Goal: Transaction & Acquisition: Purchase product/service

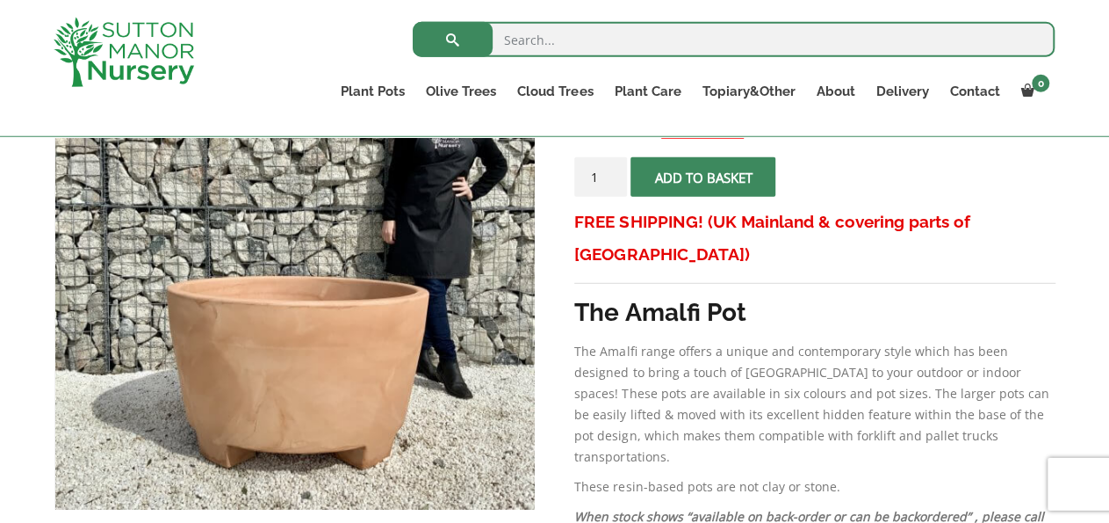
scroll to position [351, 0]
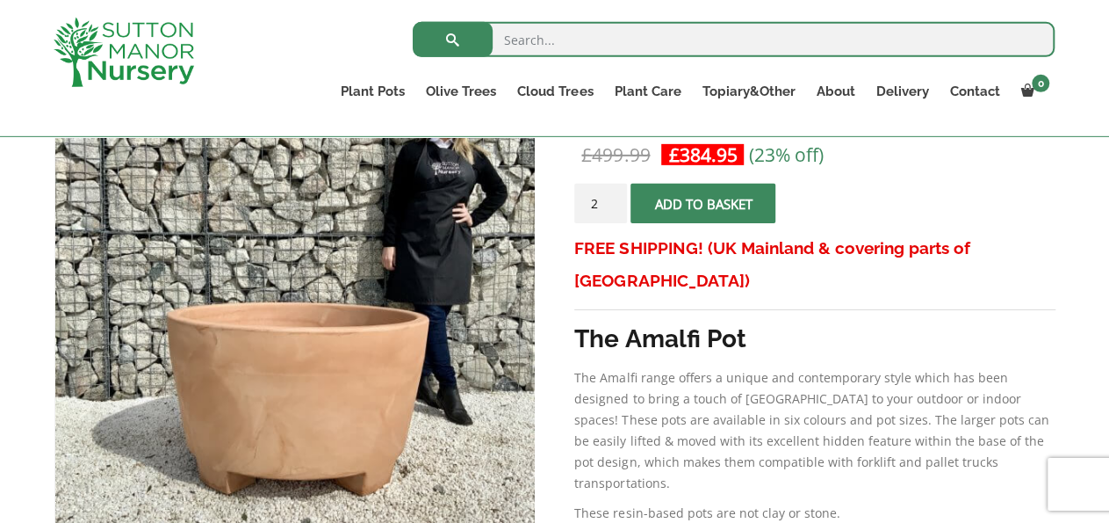
click at [613, 195] on input "2" at bounding box center [600, 204] width 53 height 40
click at [613, 195] on input "3" at bounding box center [600, 204] width 53 height 40
type input "4"
click at [613, 195] on input "4" at bounding box center [600, 204] width 53 height 40
click at [704, 203] on span "submit" at bounding box center [704, 203] width 0 height 0
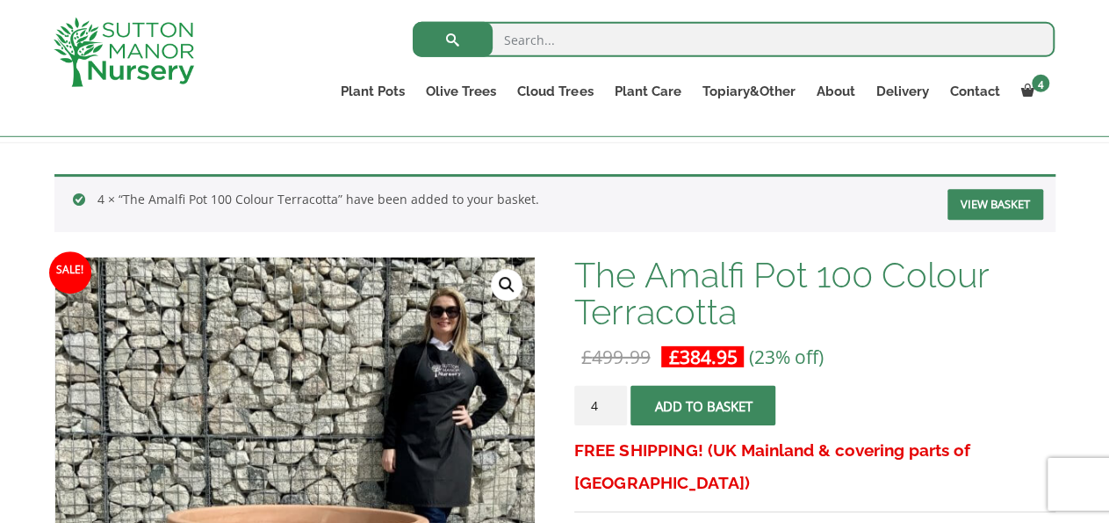
scroll to position [227, 0]
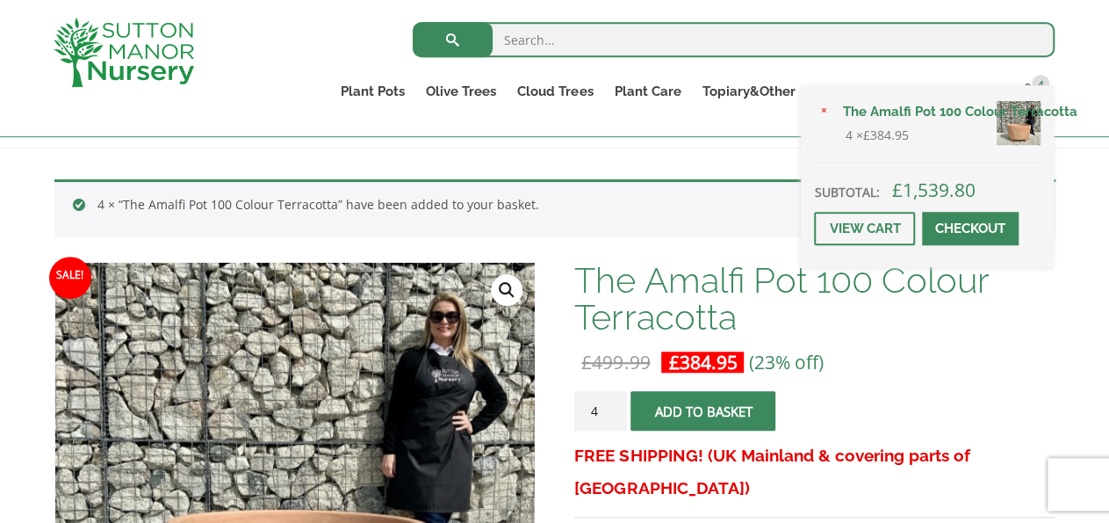
click at [971, 228] on span at bounding box center [971, 228] width 0 height 0
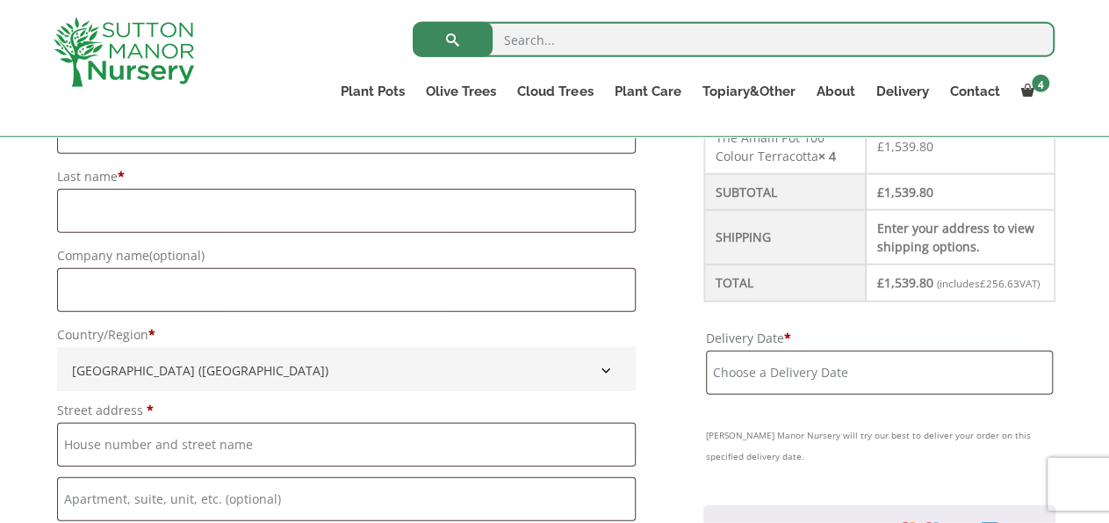
scroll to position [522, 0]
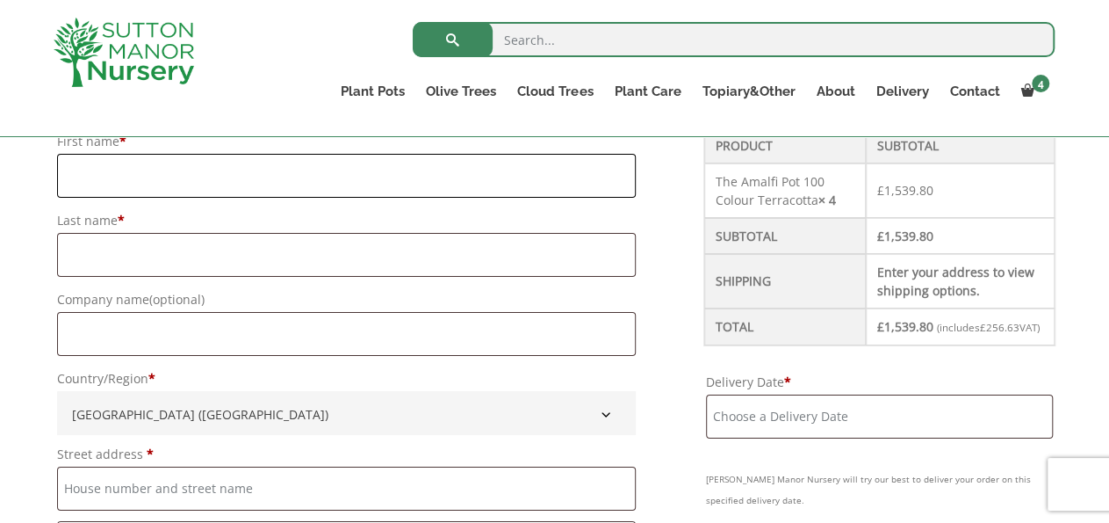
click at [495, 194] on input "First name *" at bounding box center [346, 176] width 579 height 44
type input "N"
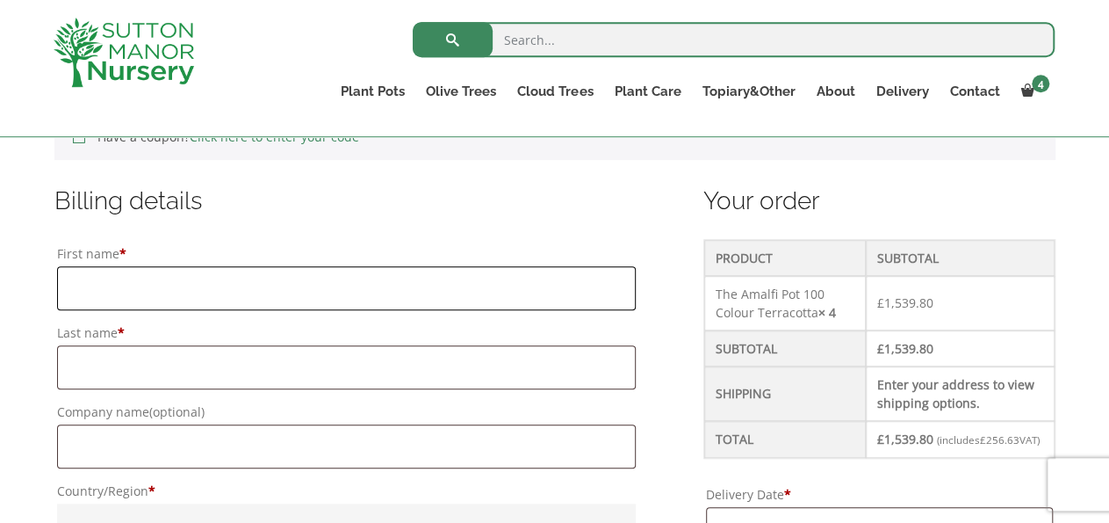
scroll to position [446, 0]
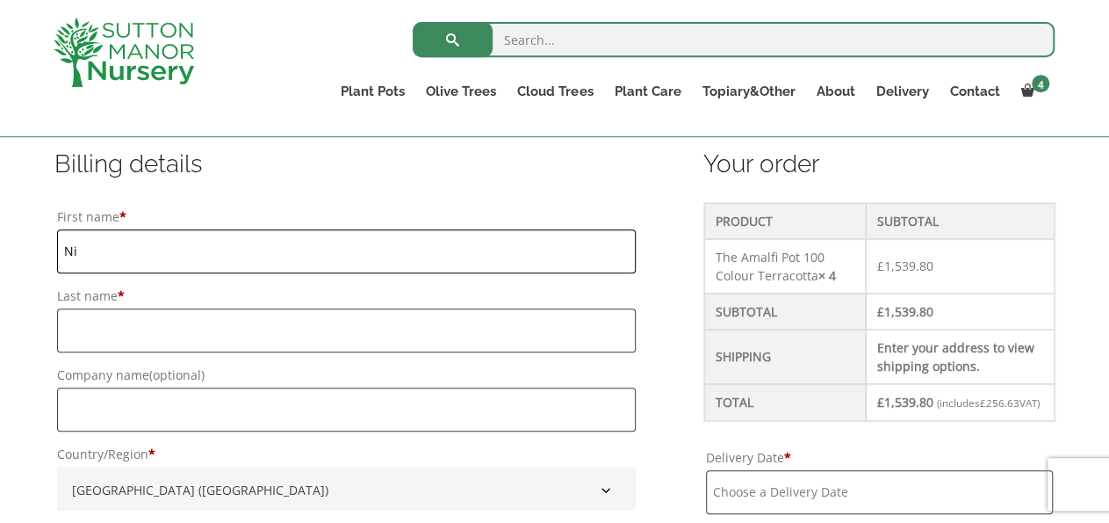
type input "N"
type input "Nicola"
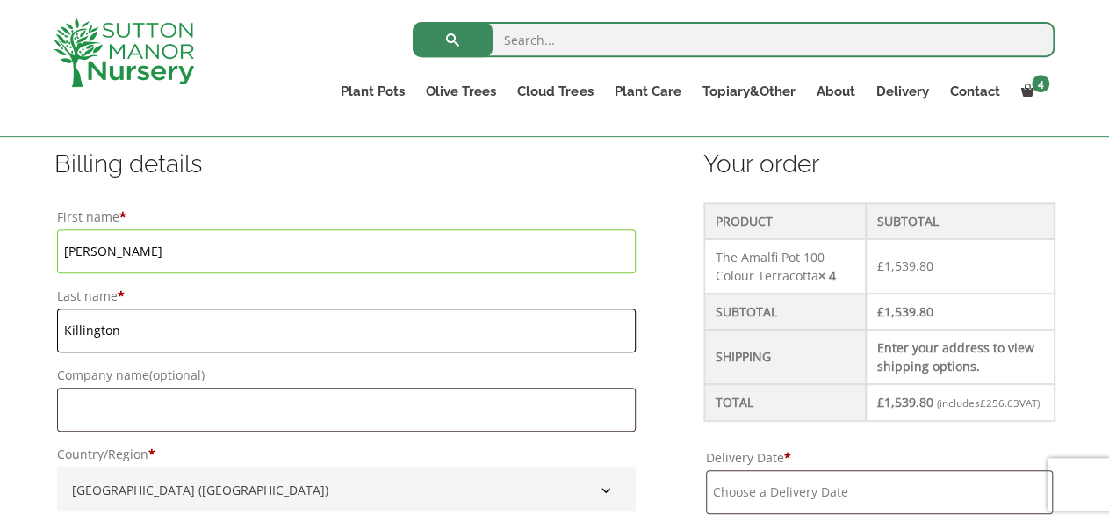
type input "Killington"
click at [484, 419] on input "Company name (optional)" at bounding box center [346, 409] width 579 height 44
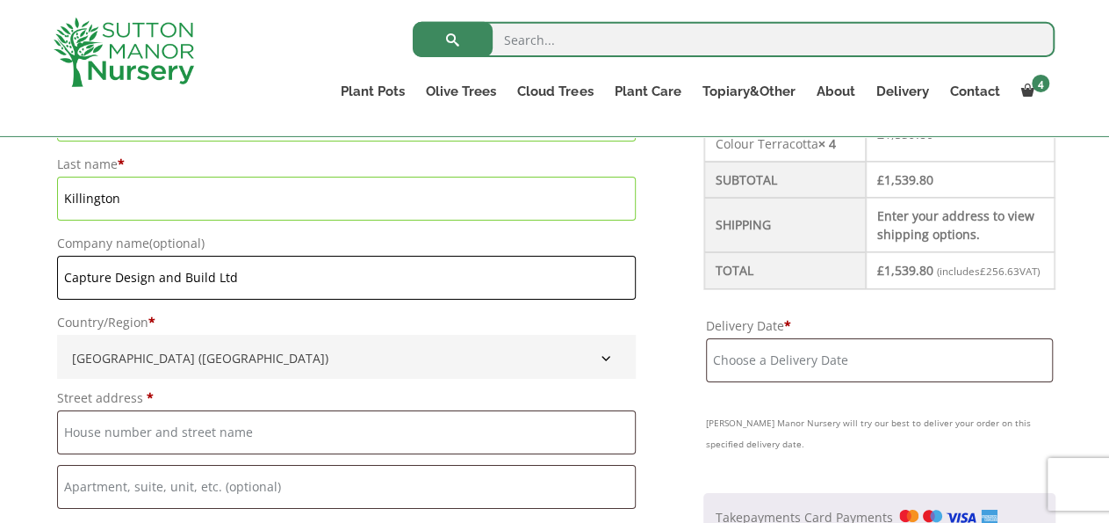
scroll to position [687, 0]
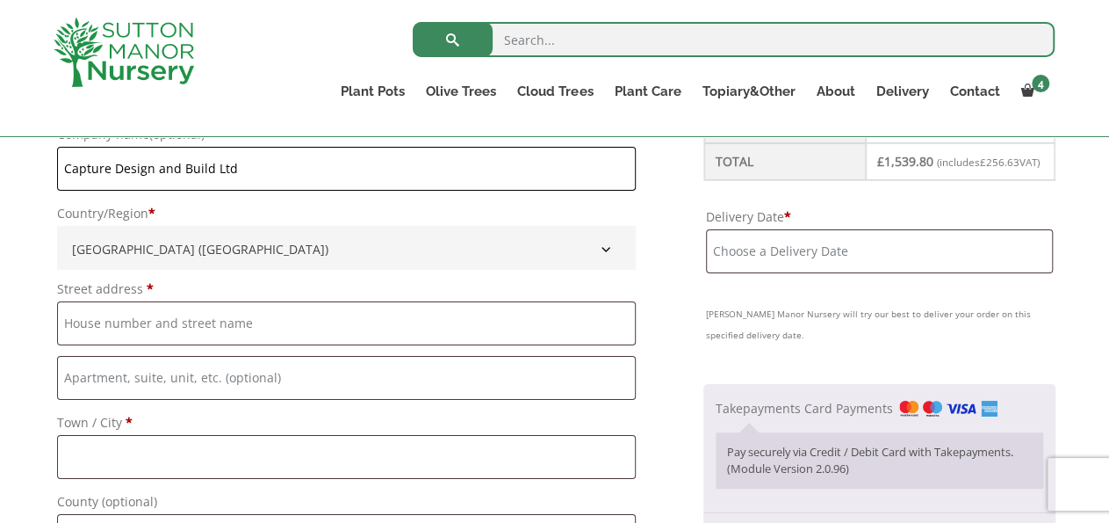
type input "Capture Design and Build Ltd"
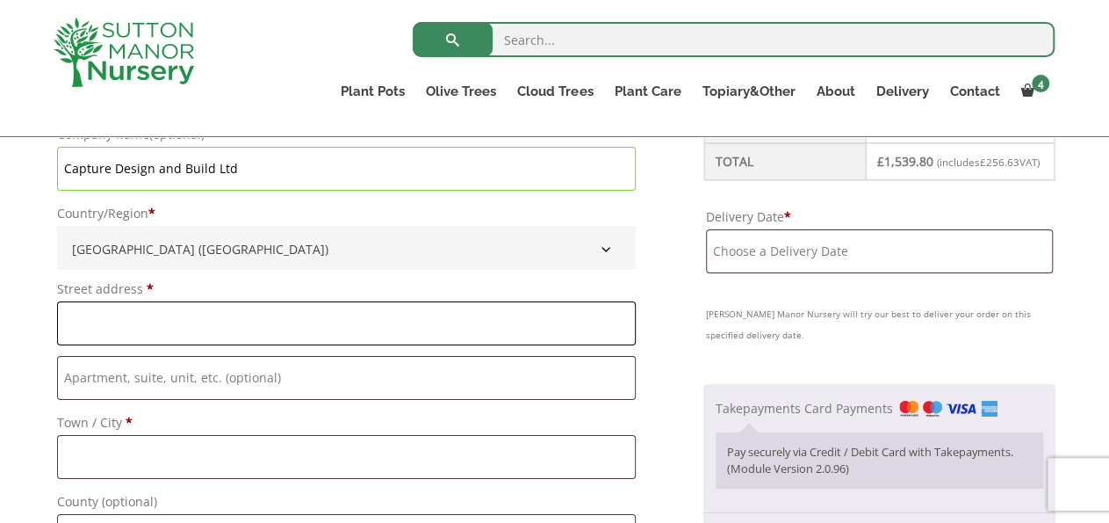
click at [403, 309] on input "Street address *" at bounding box center [346, 323] width 579 height 44
type input "U"
click at [329, 365] on input "Flat, suite, unit, etc. (optional)" at bounding box center [346, 378] width 579 height 44
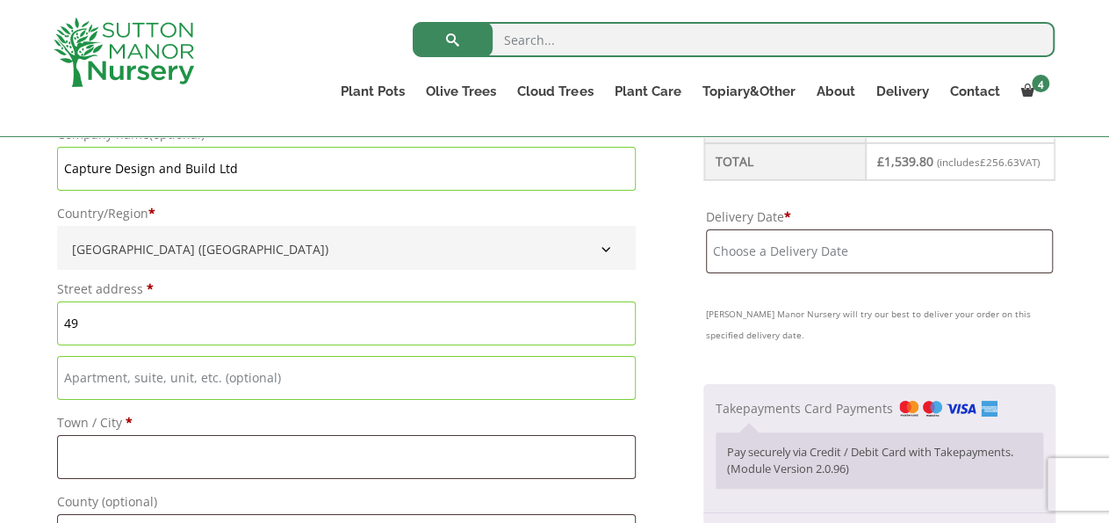
click at [345, 342] on input "49" at bounding box center [346, 323] width 579 height 44
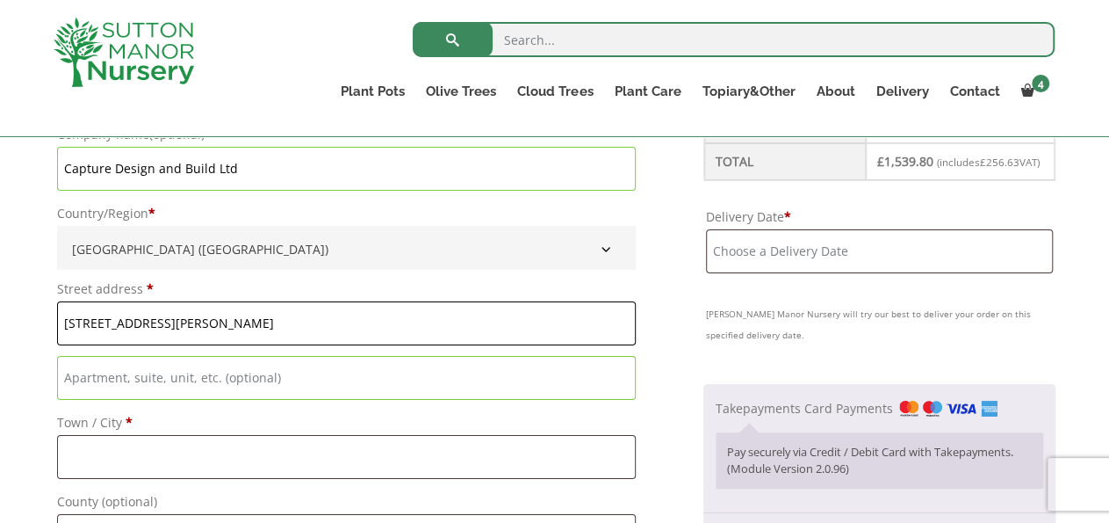
scroll to position [811, 0]
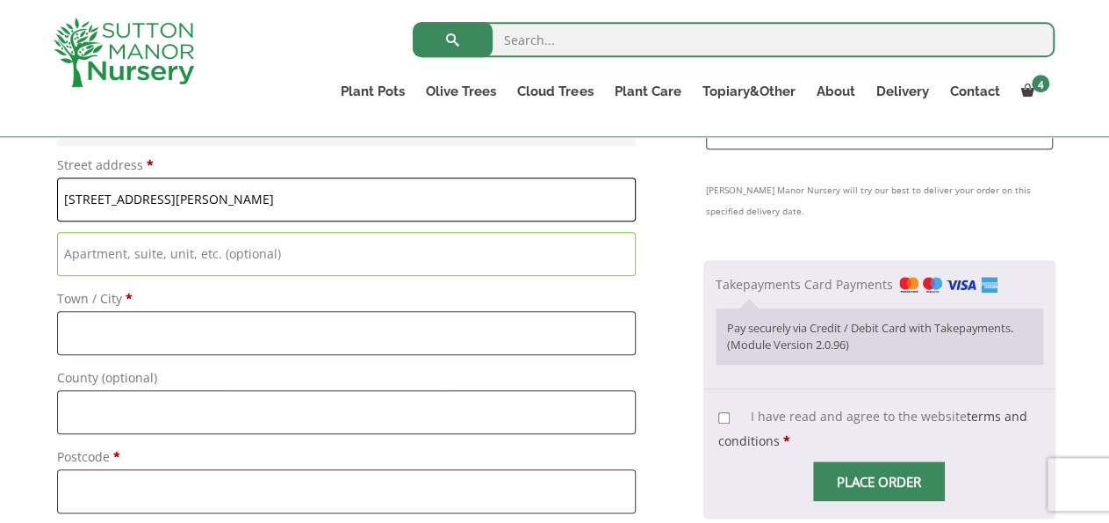
type input "[STREET_ADDRESS][PERSON_NAME]"
click at [494, 321] on input "Town / City *" at bounding box center [346, 333] width 579 height 44
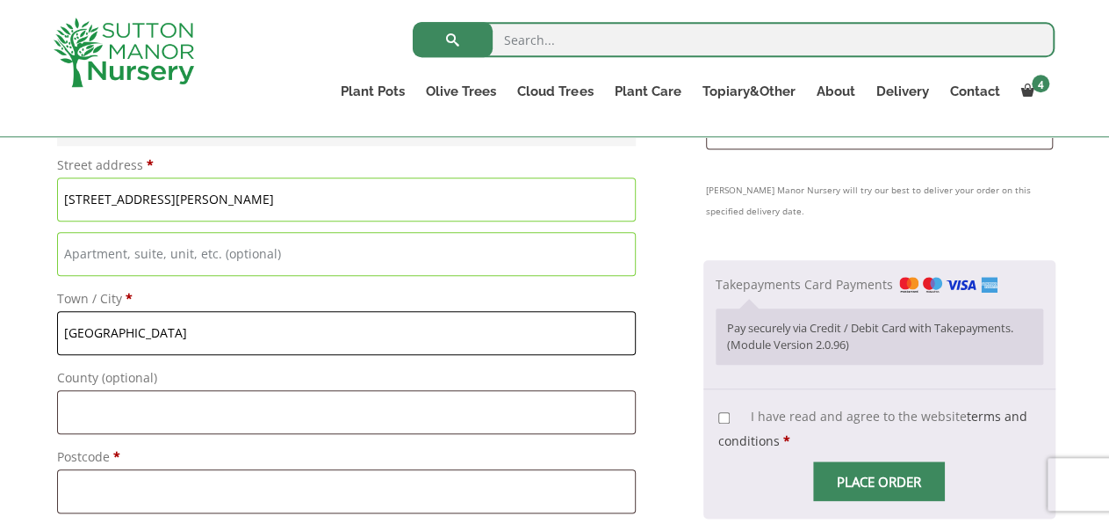
type input "[GEOGRAPHIC_DATA]"
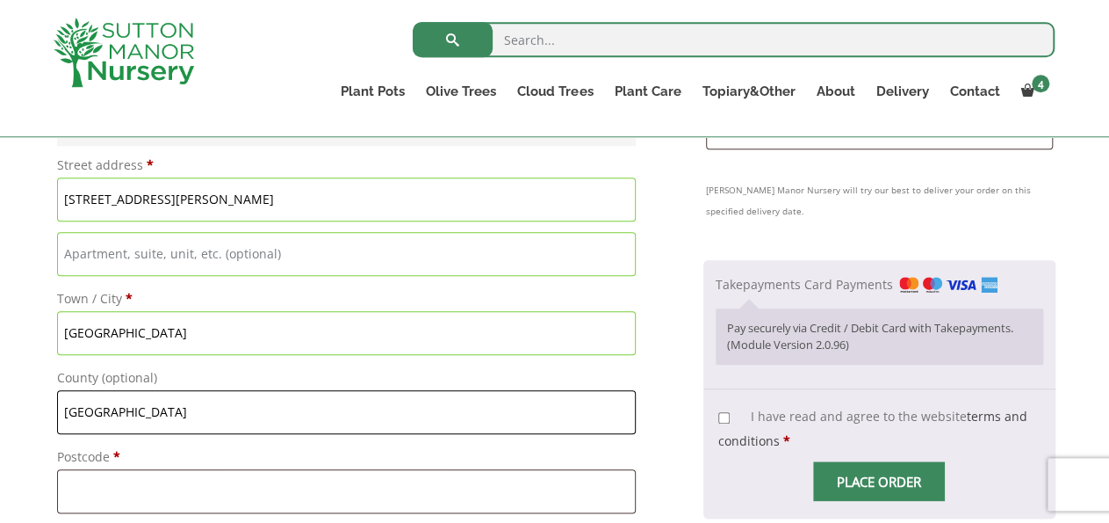
type input "[GEOGRAPHIC_DATA]"
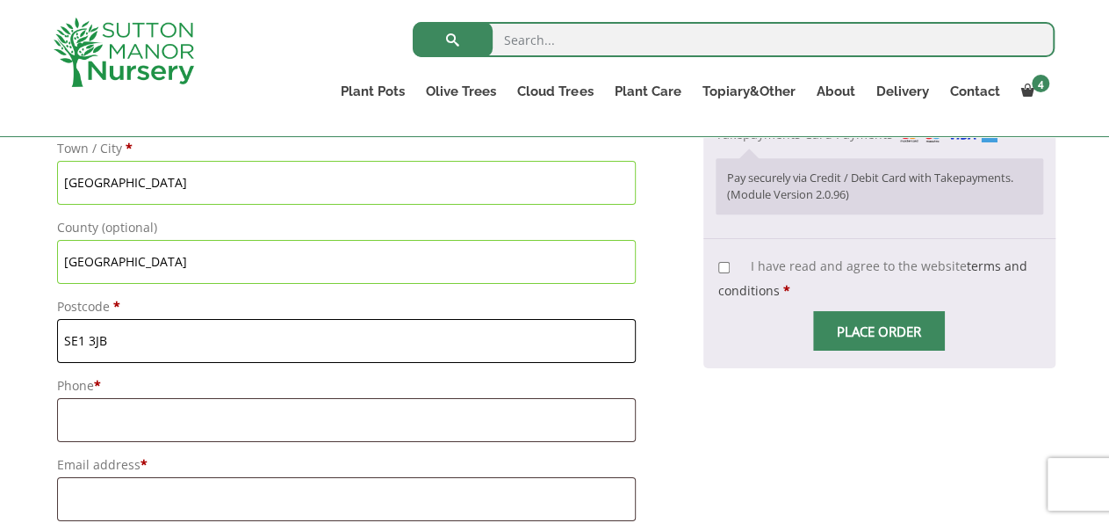
scroll to position [984, 0]
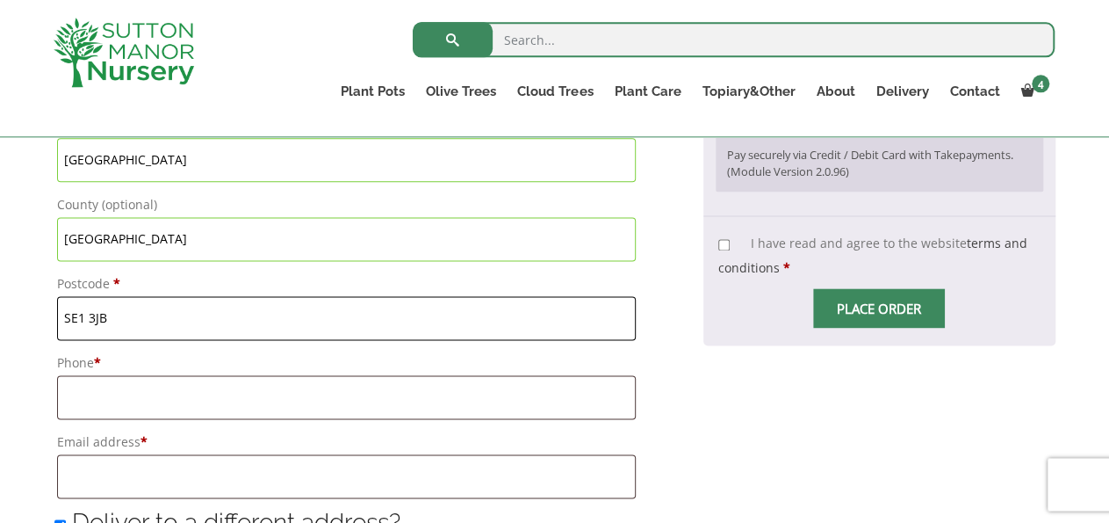
type input "SE1 3JB"
click at [607, 394] on input "Phone *" at bounding box center [346, 397] width 579 height 44
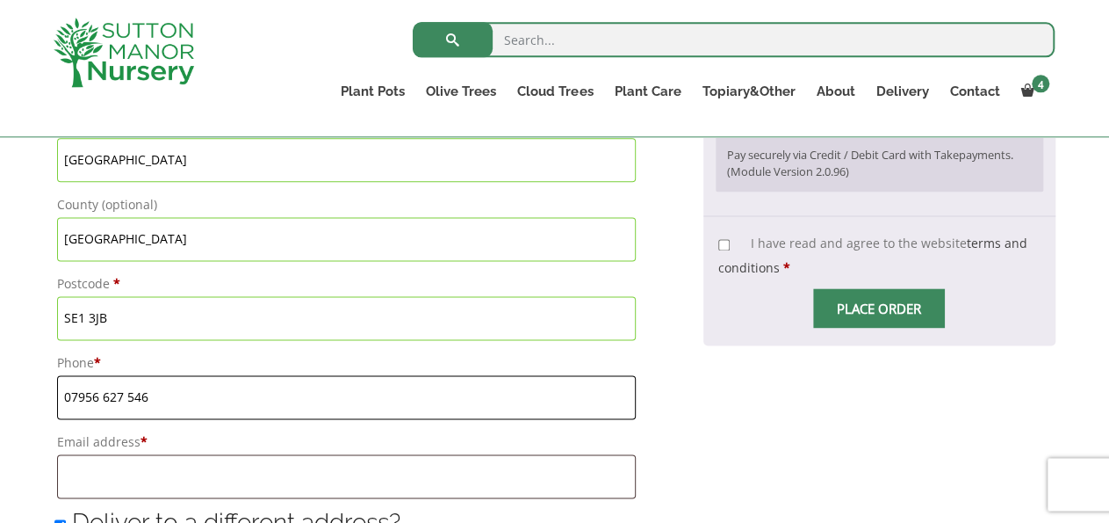
type input "07956 627 546"
click at [583, 464] on input "Email address *" at bounding box center [346, 476] width 579 height 44
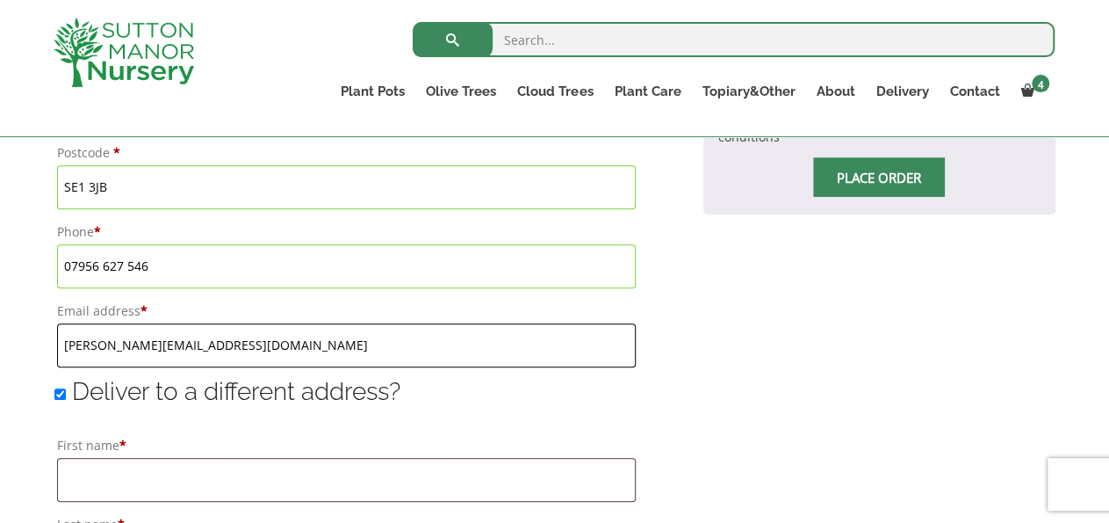
scroll to position [1130, 0]
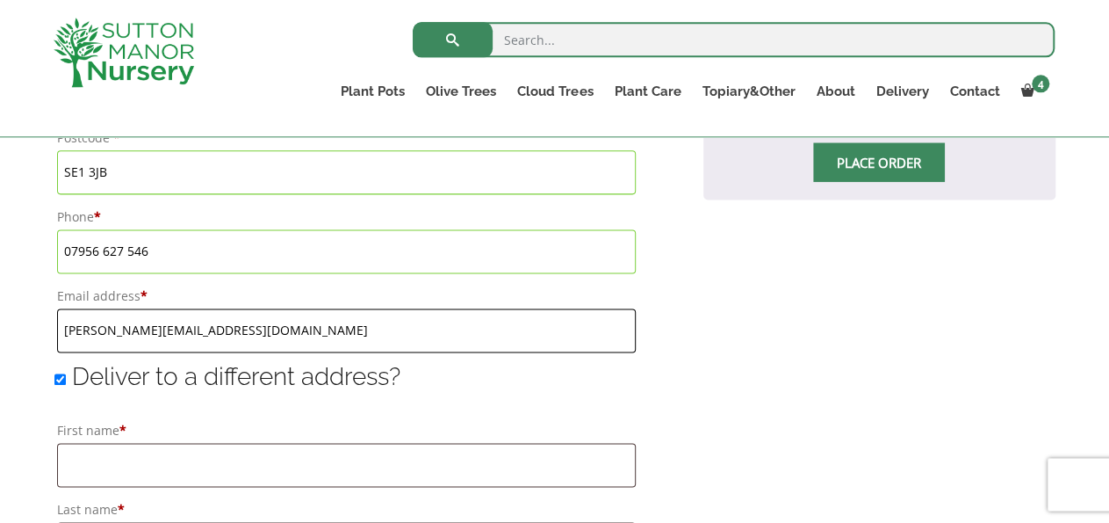
type input "[PERSON_NAME][EMAIL_ADDRESS][DOMAIN_NAME]"
click at [287, 388] on span "Deliver to a different address?" at bounding box center [236, 376] width 329 height 29
click at [66, 385] on input "Deliver to a different address?" at bounding box center [59, 378] width 11 height 11
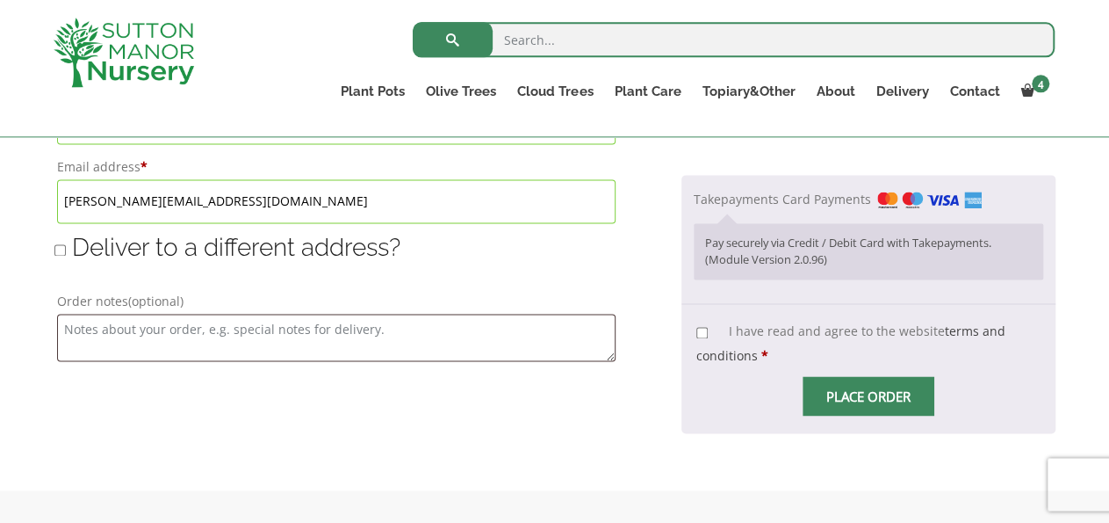
scroll to position [1261, 0]
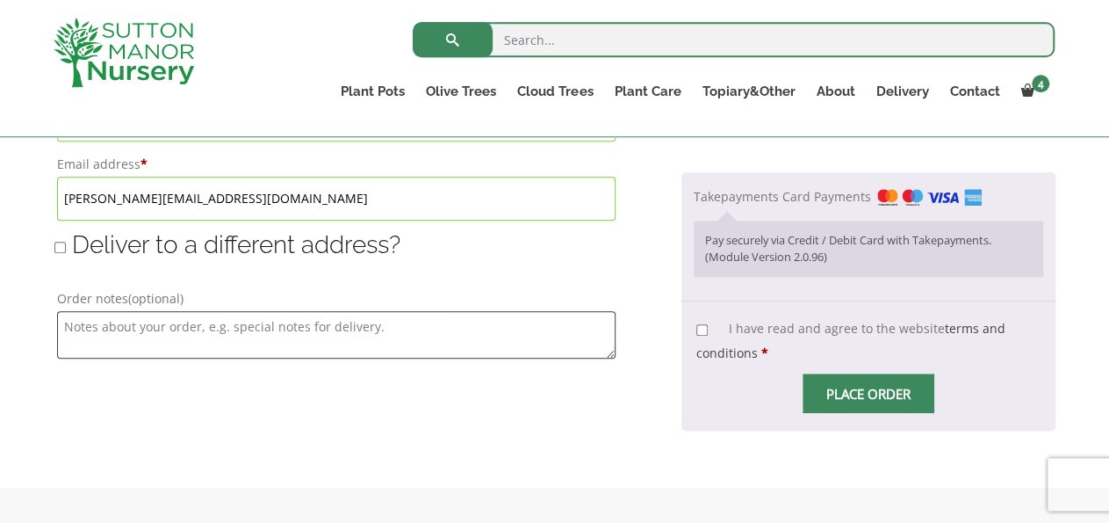
click at [65, 247] on input "Deliver to a different address?" at bounding box center [59, 247] width 11 height 11
checkbox input "true"
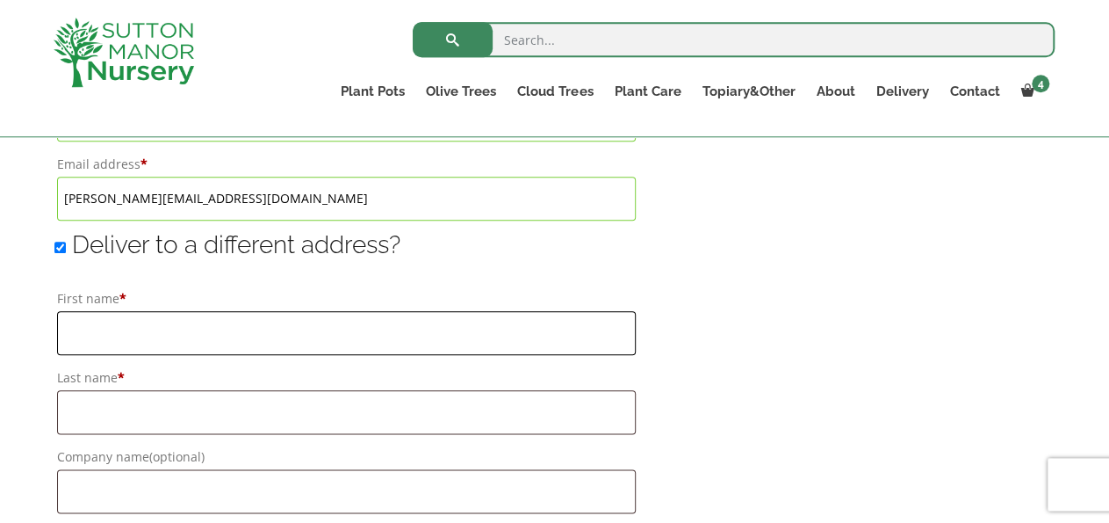
click at [138, 326] on input "First name *" at bounding box center [346, 333] width 579 height 44
type input "Nikki"
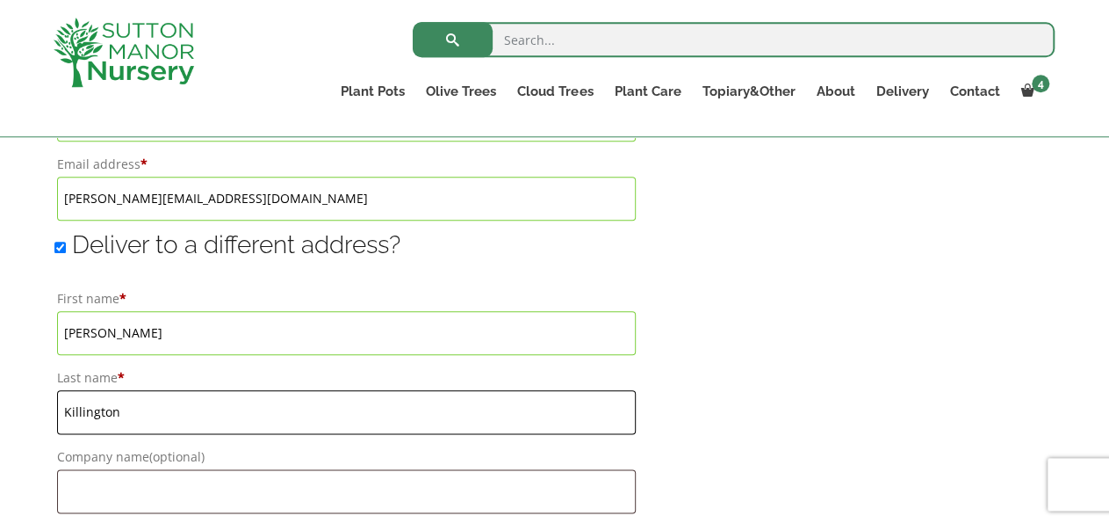
type input "Killington"
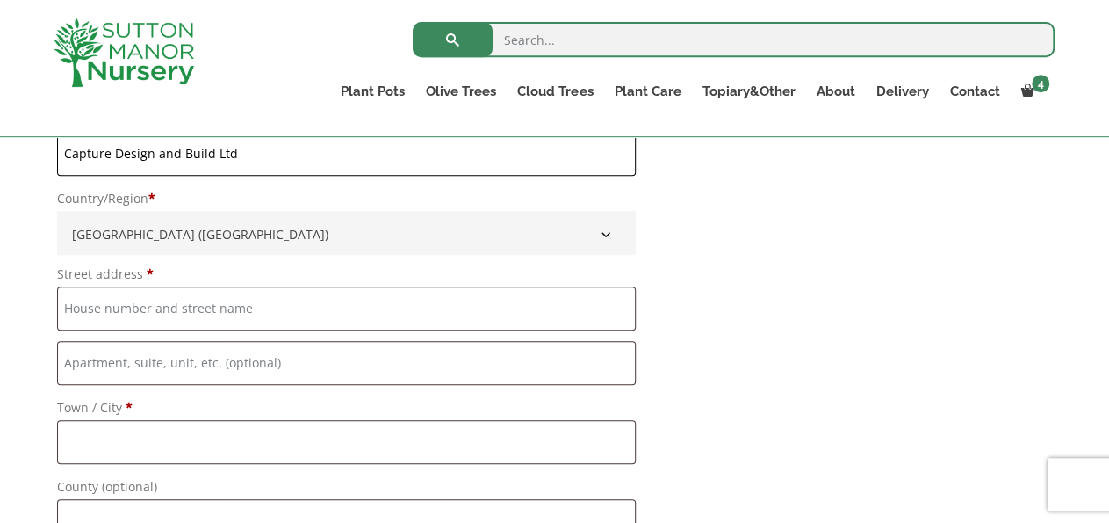
scroll to position [1678, 0]
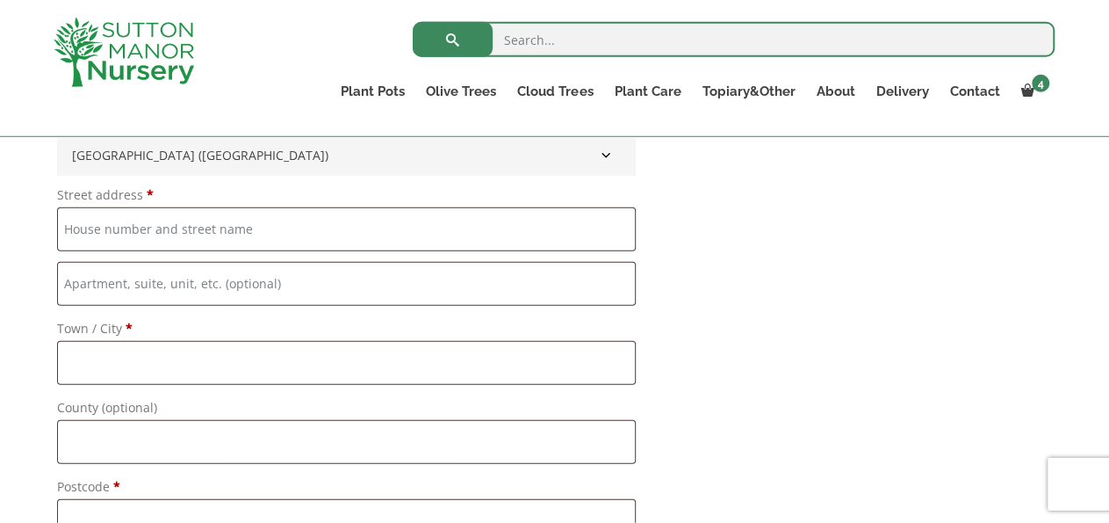
type input "Capture Design and Build Ltd"
click at [375, 228] on input "Street address *" at bounding box center [346, 229] width 579 height 44
type input "Unit [STREET_ADDRESS]"
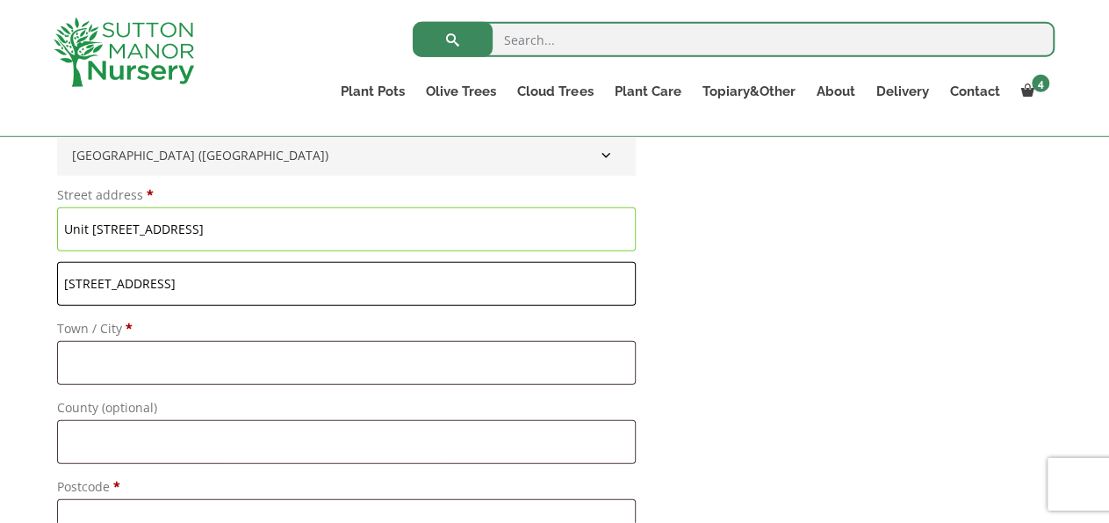
type input "[STREET_ADDRESS]"
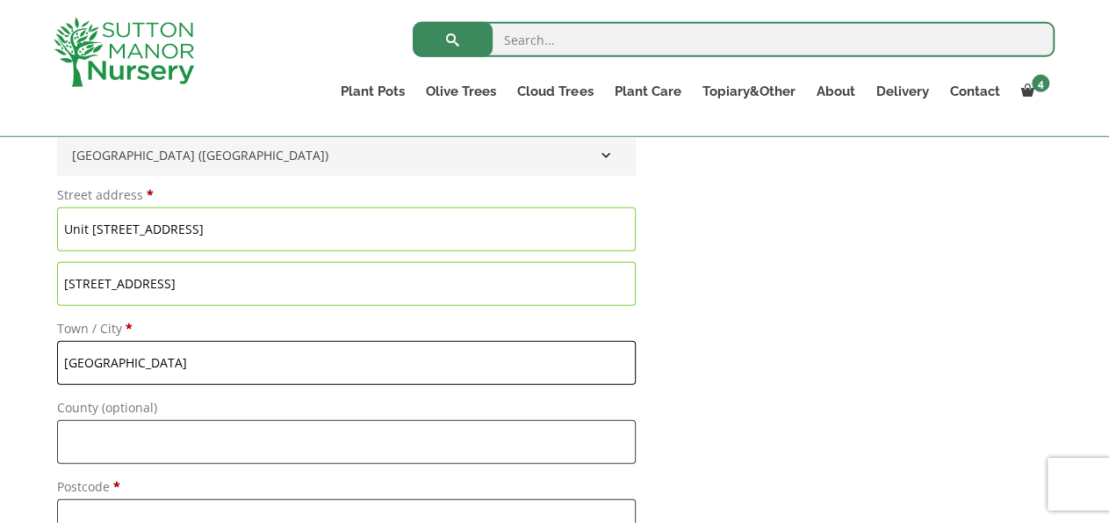
type input "[GEOGRAPHIC_DATA]"
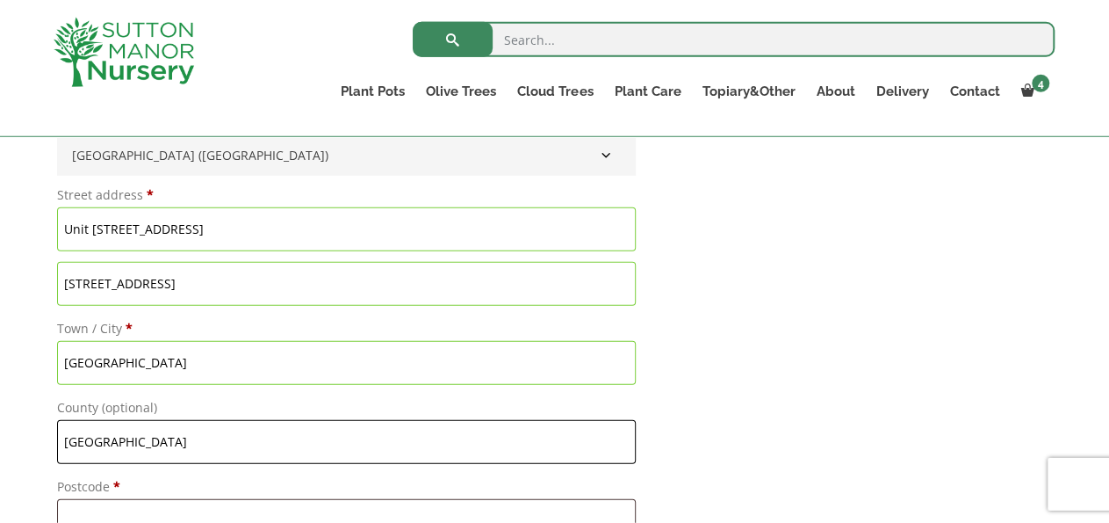
type input "[GEOGRAPHIC_DATA]"
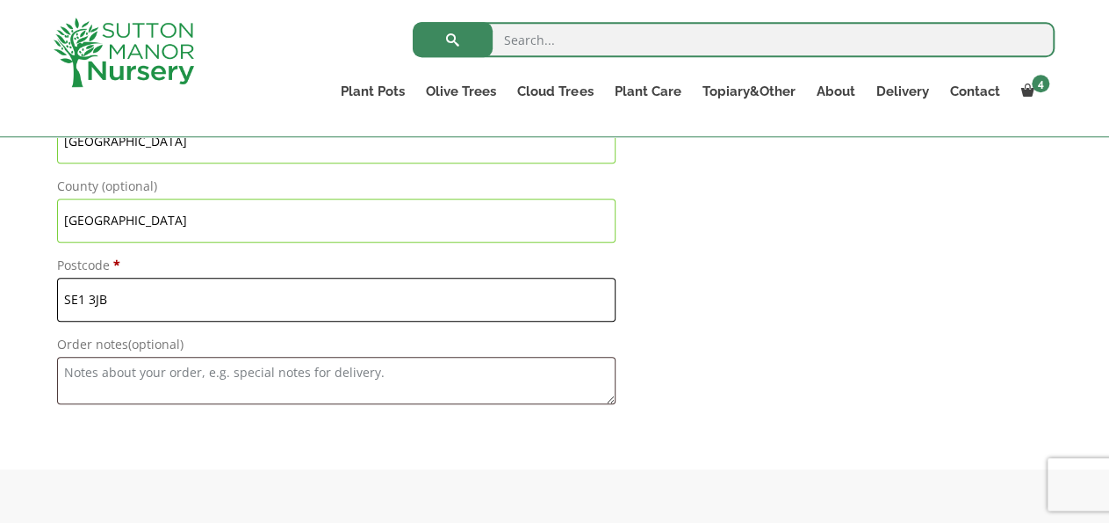
scroll to position [1906, 0]
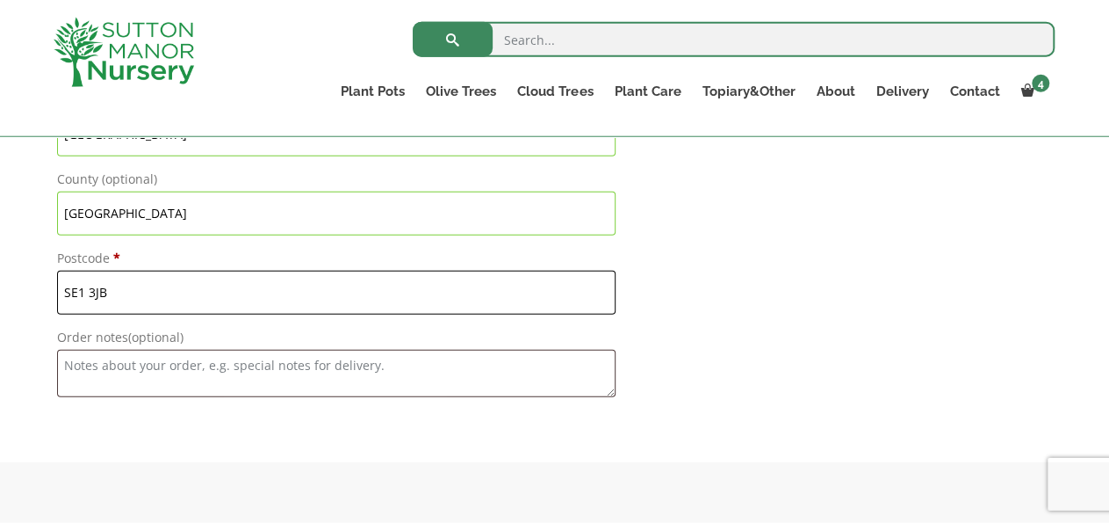
type input "SE1 3JB"
click at [553, 371] on textarea "Order notes (optional)" at bounding box center [337, 373] width 560 height 47
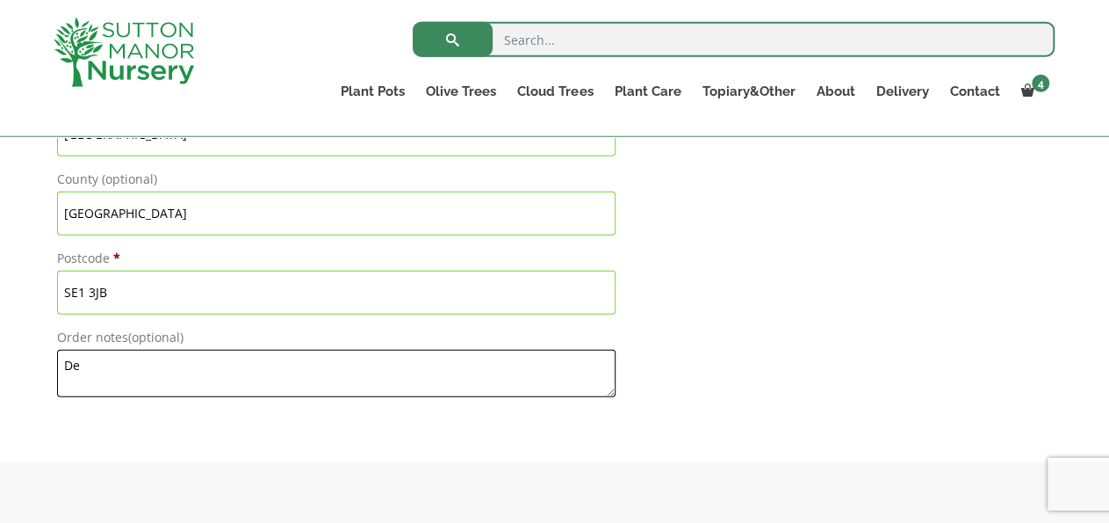
type textarea "D"
type textarea "C"
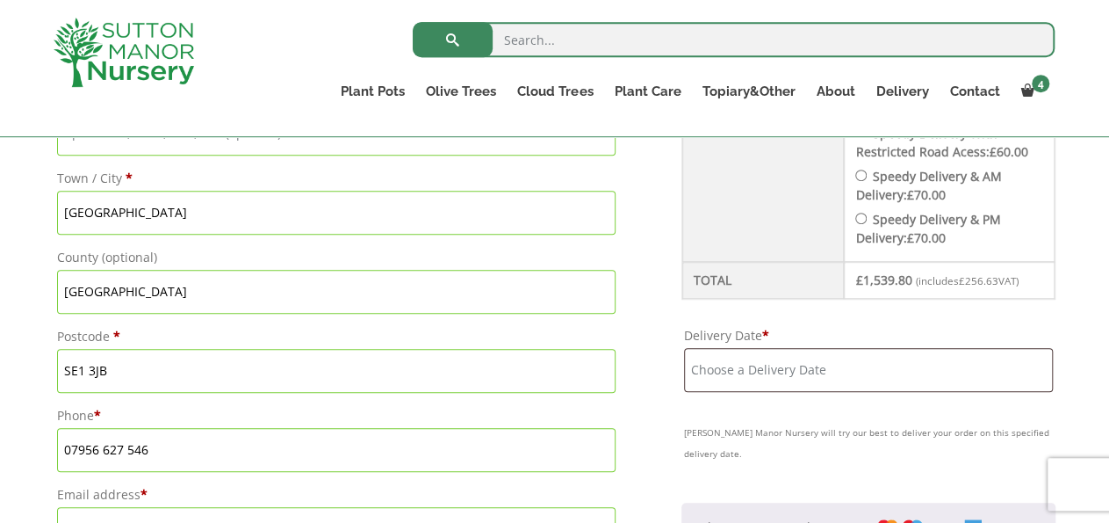
scroll to position [950, 0]
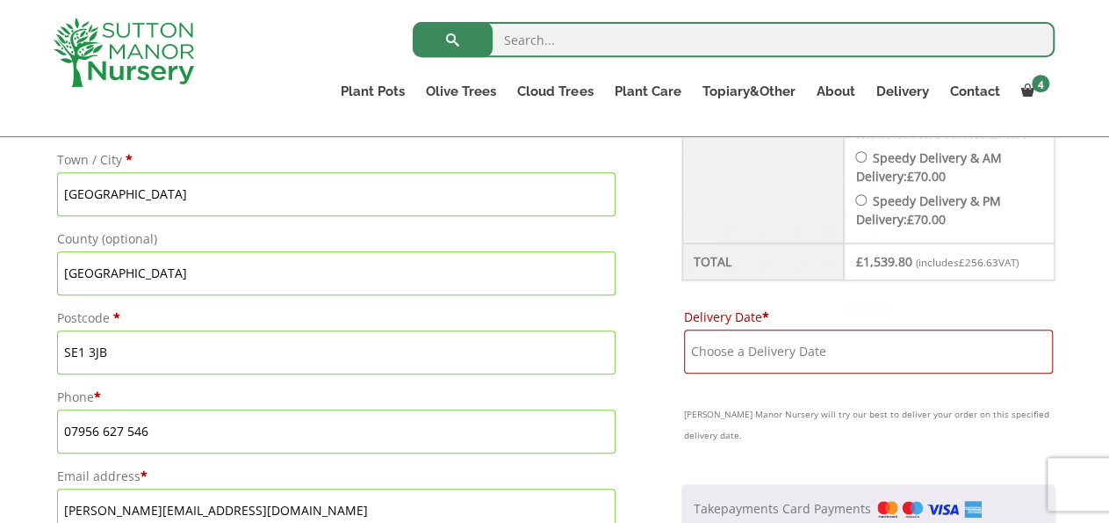
click at [974, 360] on input "Delivery Date *" at bounding box center [868, 351] width 369 height 44
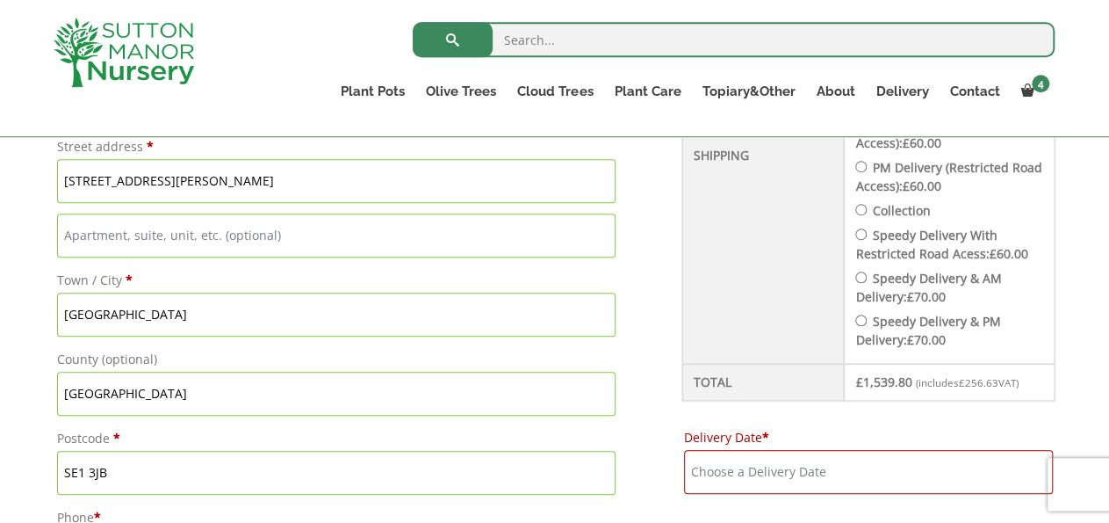
scroll to position [604, 0]
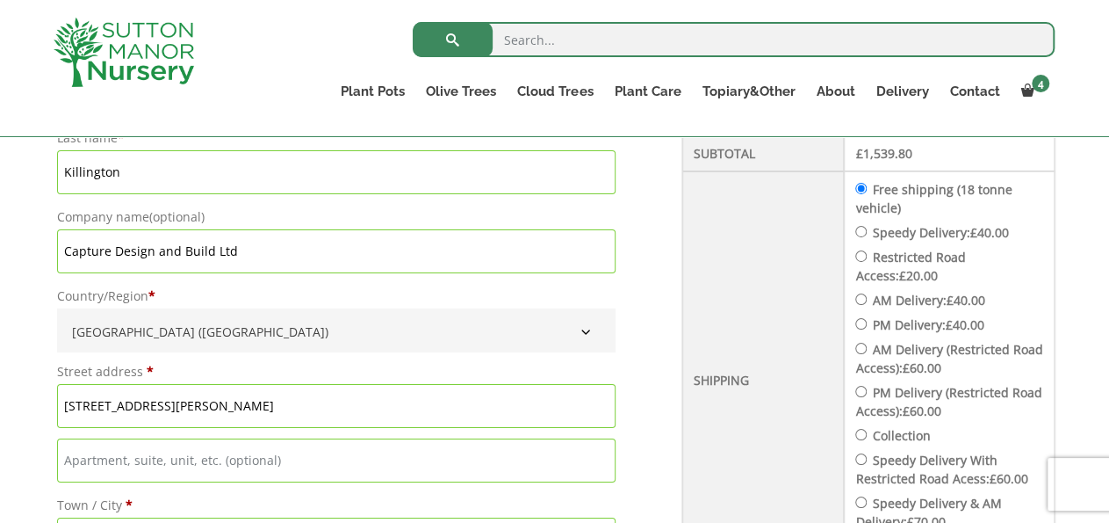
click at [856, 235] on input "Speedy Delivery: £ 40.00" at bounding box center [861, 231] width 11 height 11
radio input "true"
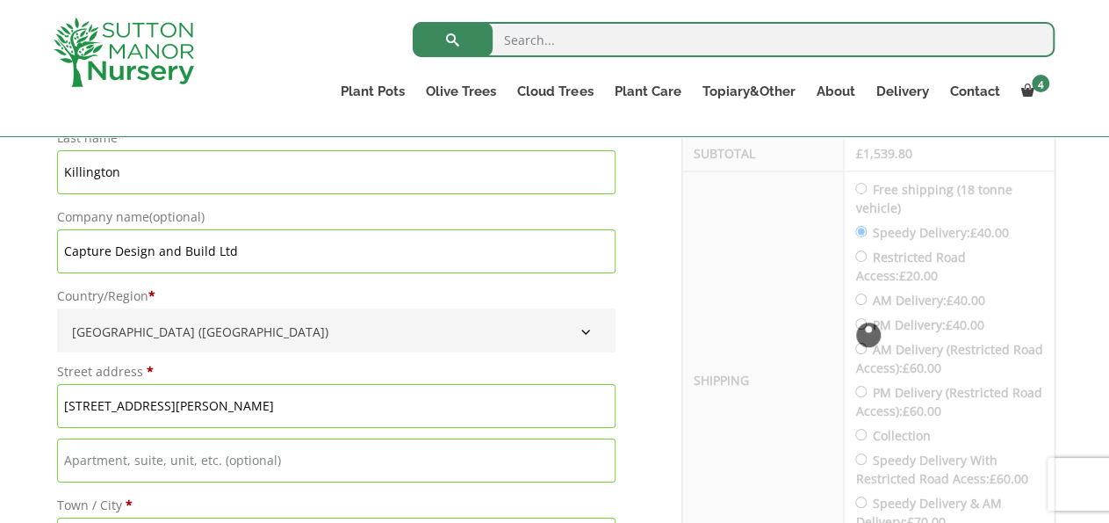
click at [869, 229] on div "Checkout" at bounding box center [869, 335] width 372 height 581
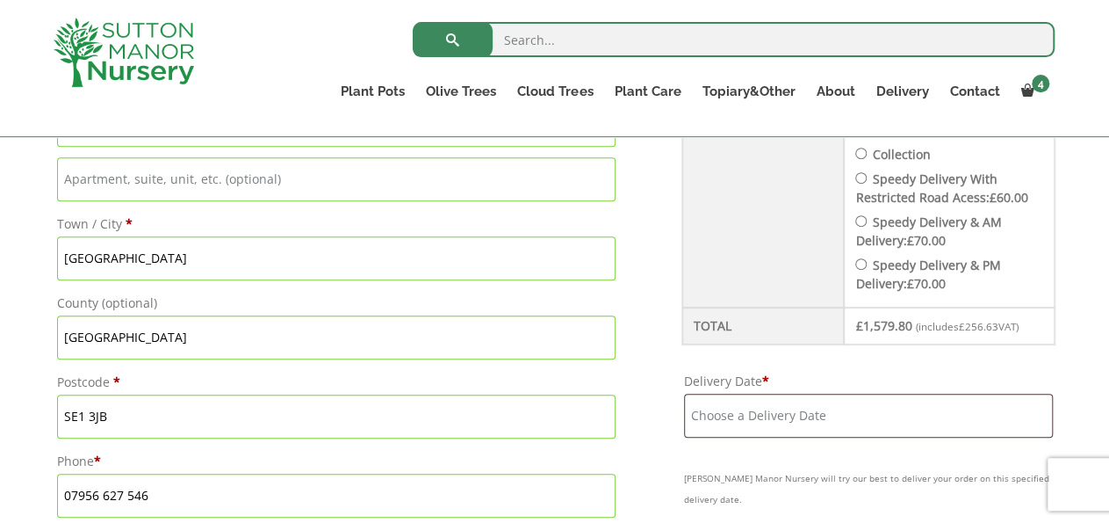
scroll to position [889, 0]
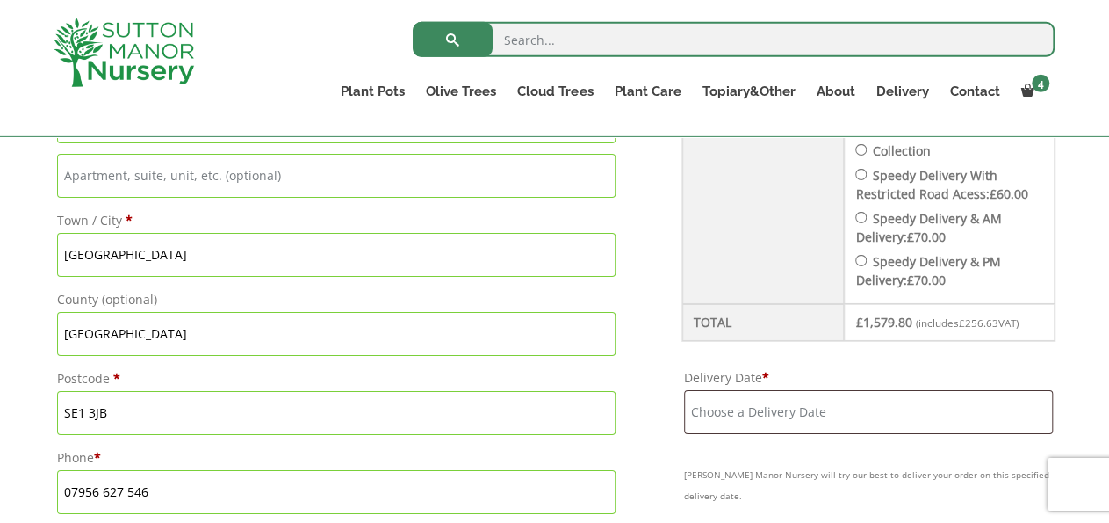
click at [980, 394] on input "Delivery Date *" at bounding box center [868, 412] width 369 height 44
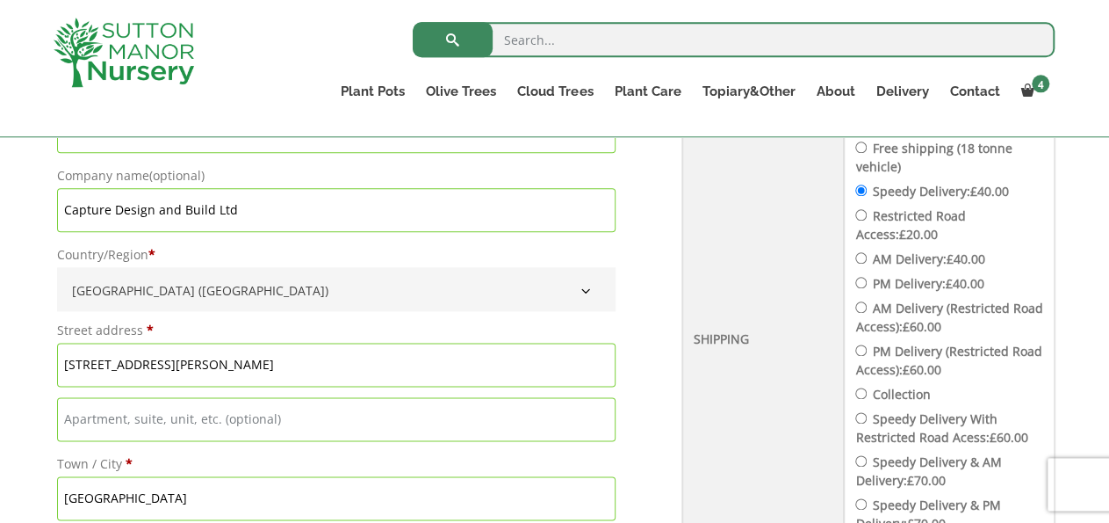
scroll to position [638, 0]
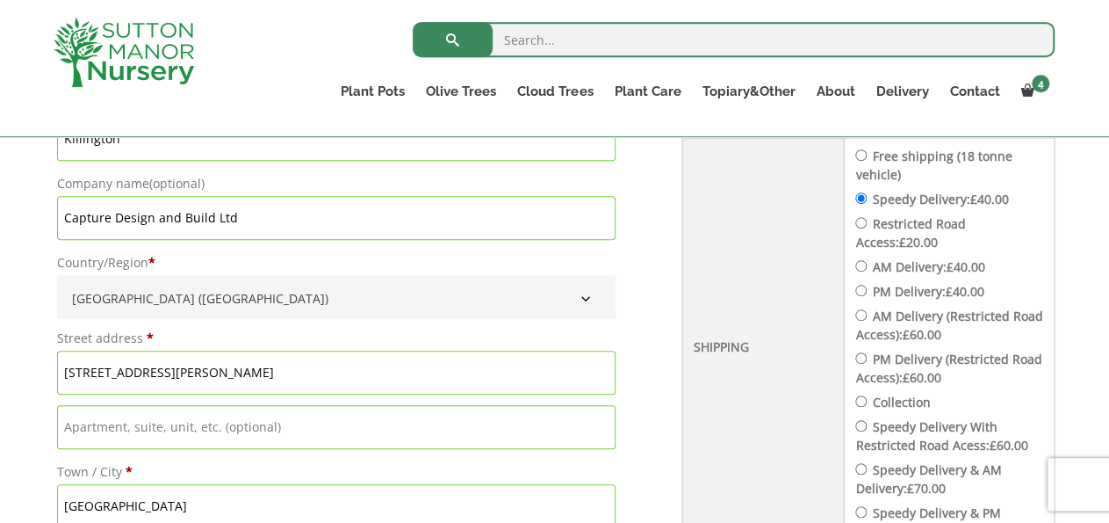
click at [853, 152] on td "Free shipping (18 tonne vehicle) Speedy Delivery: £ 40.00 Restricted Road Acces…" at bounding box center [949, 346] width 210 height 417
click at [858, 153] on input "Free shipping (18 tonne vehicle)" at bounding box center [861, 154] width 11 height 11
radio input "true"
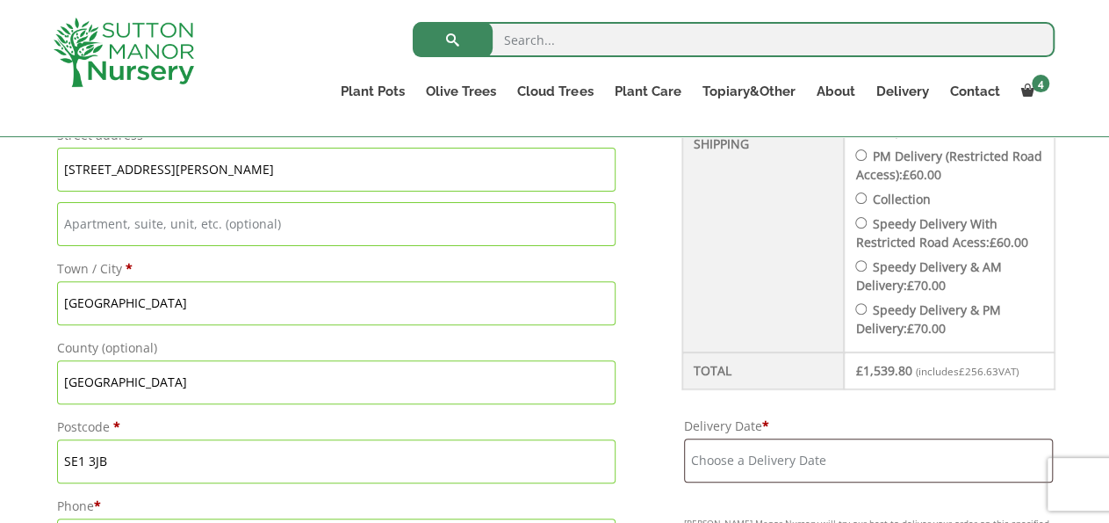
scroll to position [867, 0]
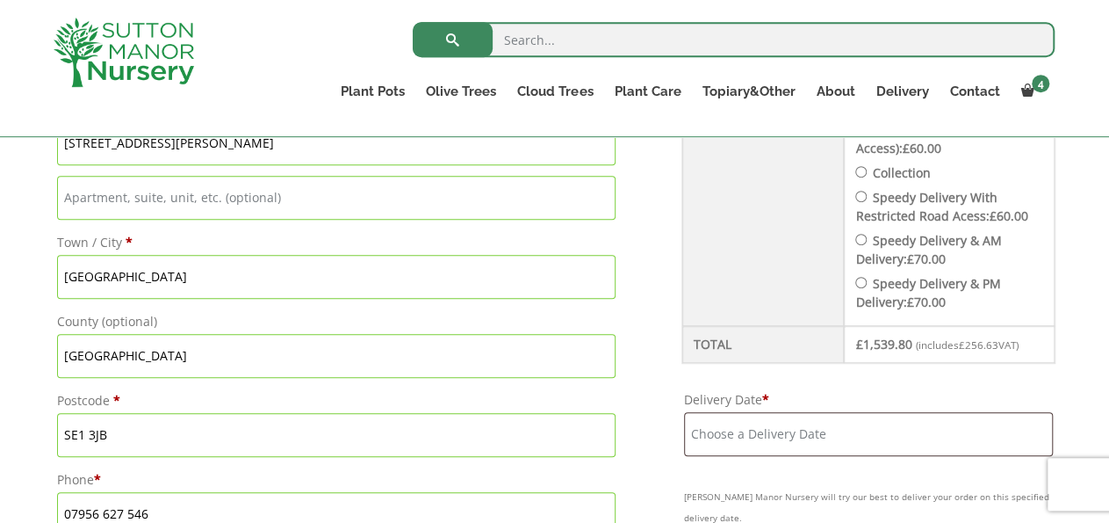
click at [992, 414] on input "Delivery Date *" at bounding box center [868, 434] width 369 height 44
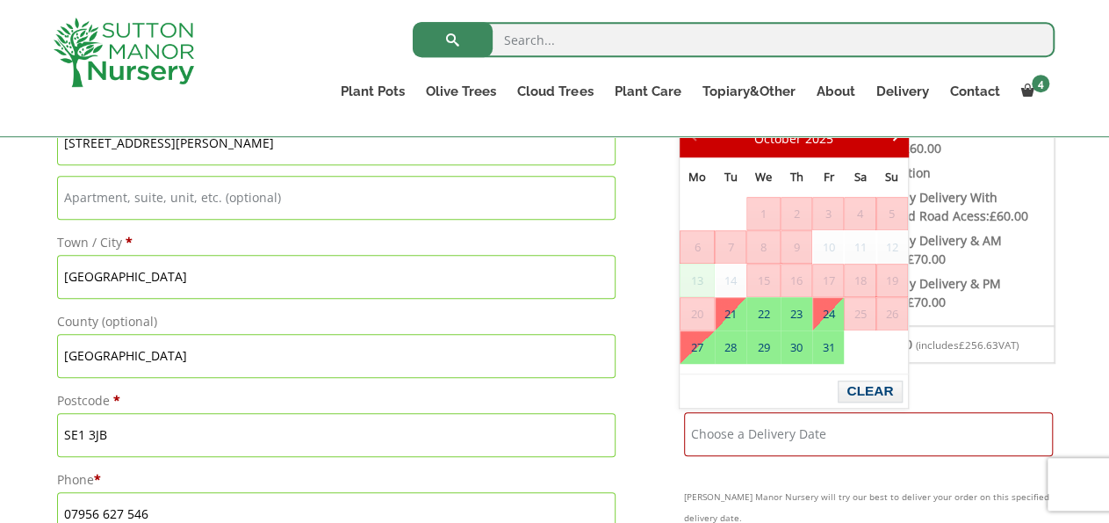
drag, startPoint x: 1092, startPoint y: 197, endPoint x: 1097, endPoint y: 184, distance: 14.2
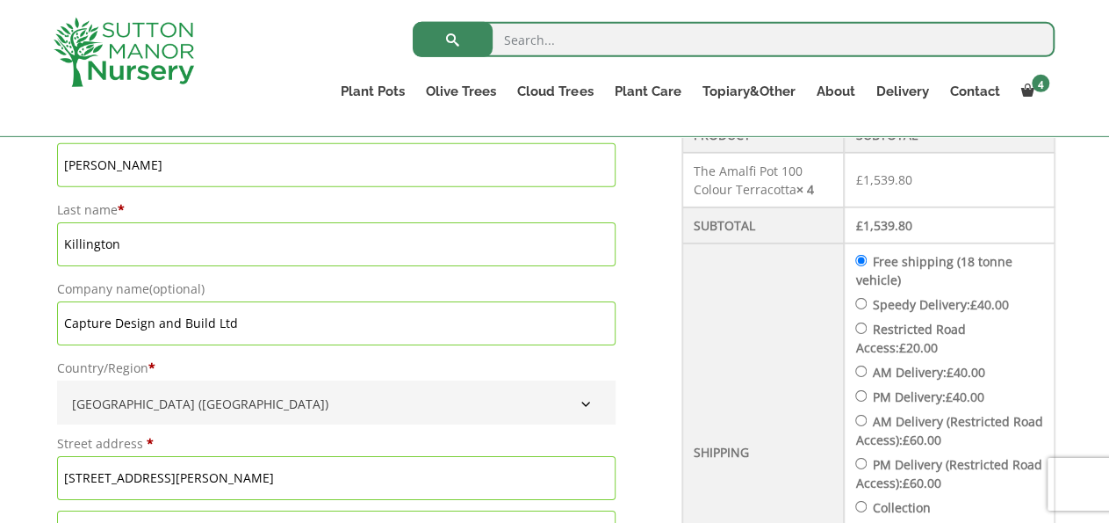
scroll to position [581, 0]
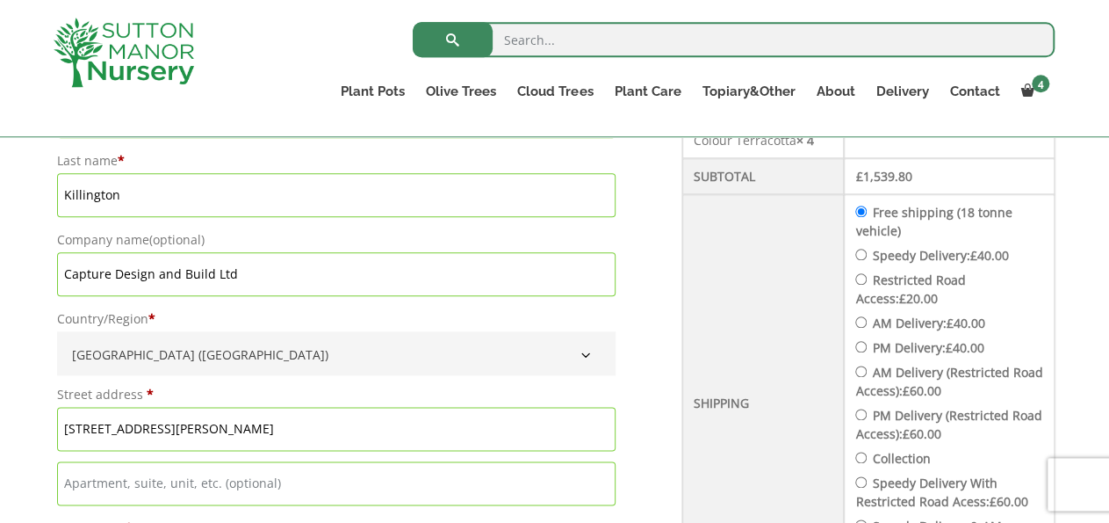
click at [868, 249] on li "Speedy Delivery: £ 40.00" at bounding box center [949, 255] width 187 height 18
click at [863, 249] on input "Speedy Delivery: £ 40.00" at bounding box center [861, 254] width 11 height 11
radio input "true"
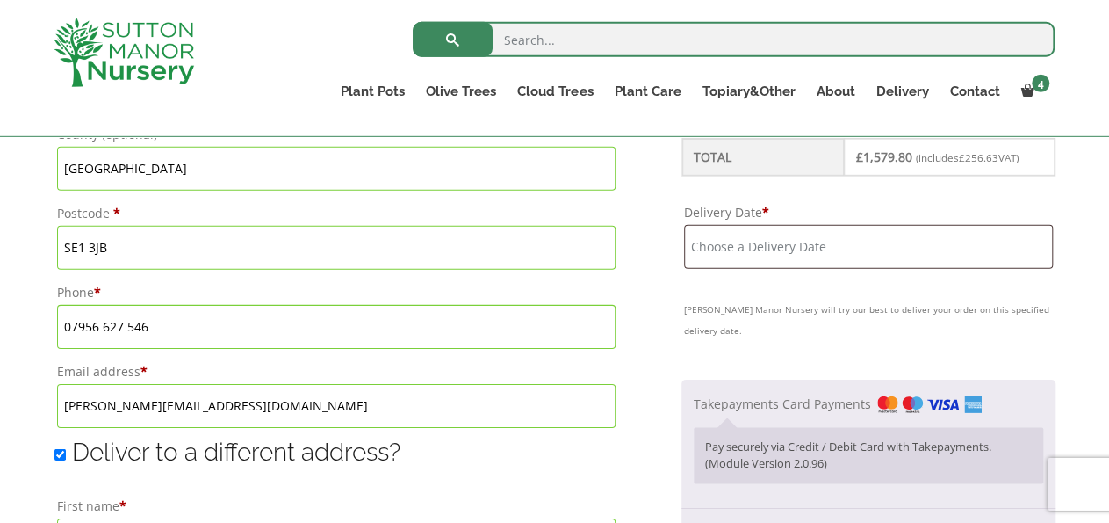
scroll to position [1047, 0]
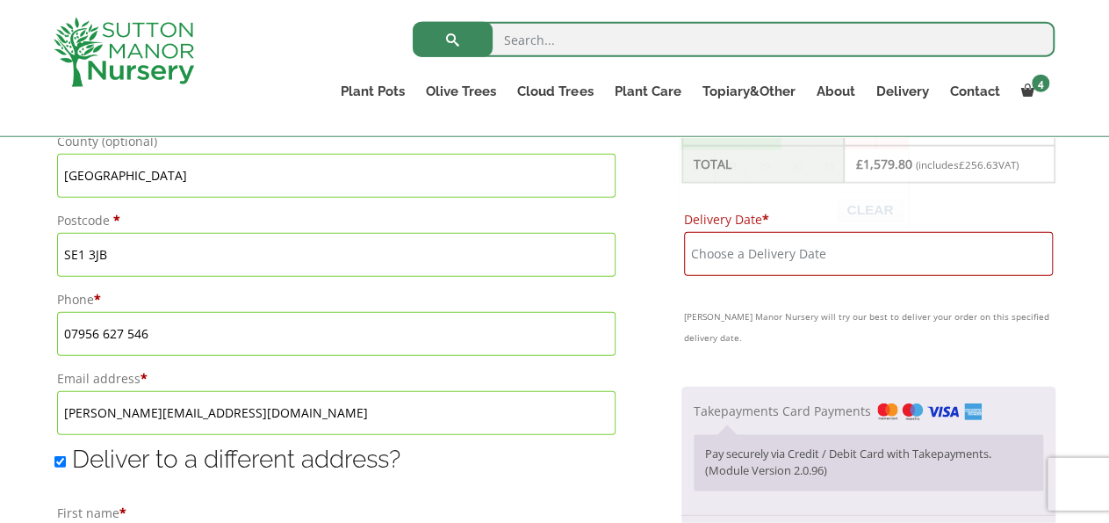
click at [970, 241] on input "Delivery Date *" at bounding box center [868, 254] width 369 height 44
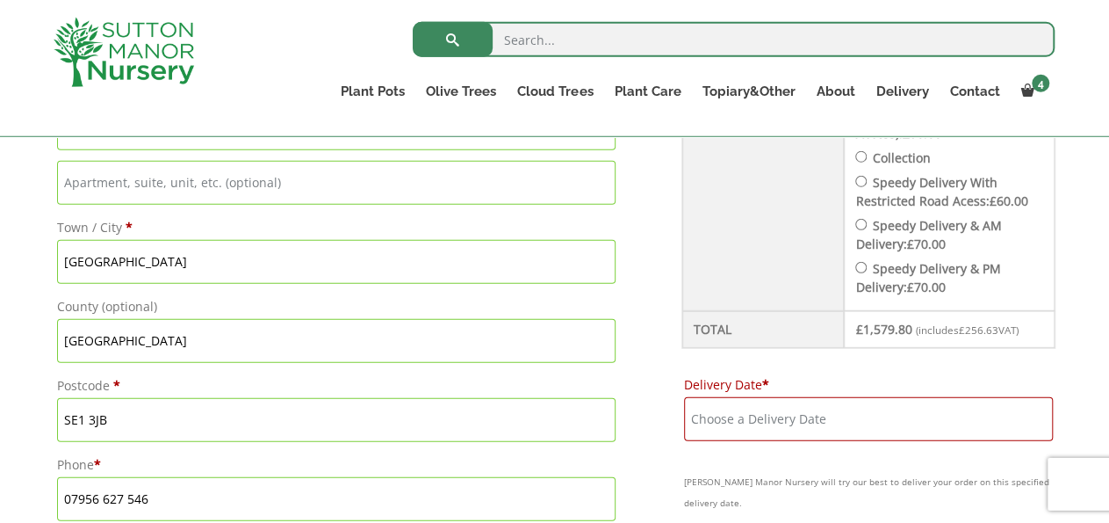
scroll to position [844, 0]
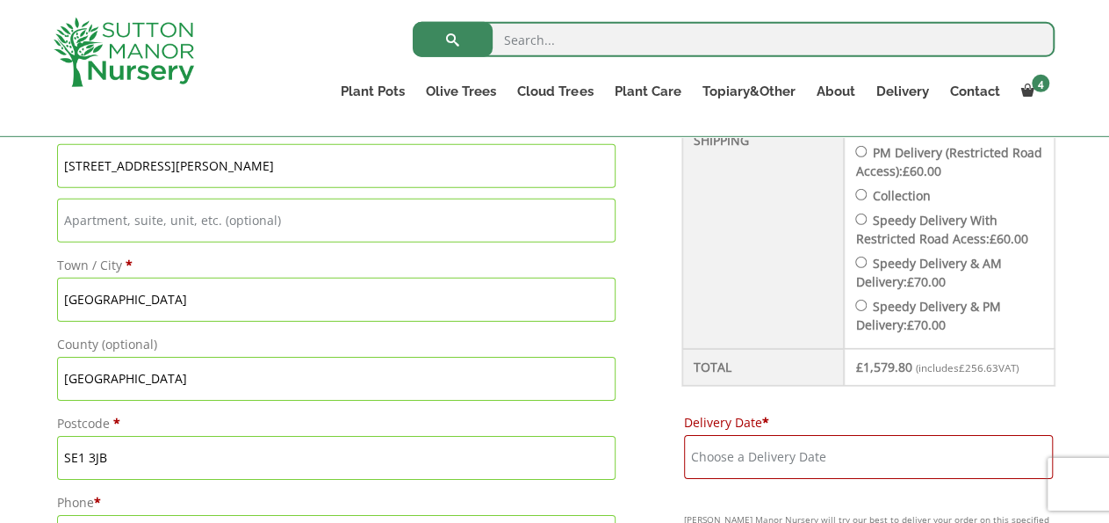
click at [781, 448] on input "Delivery Date *" at bounding box center [868, 457] width 369 height 44
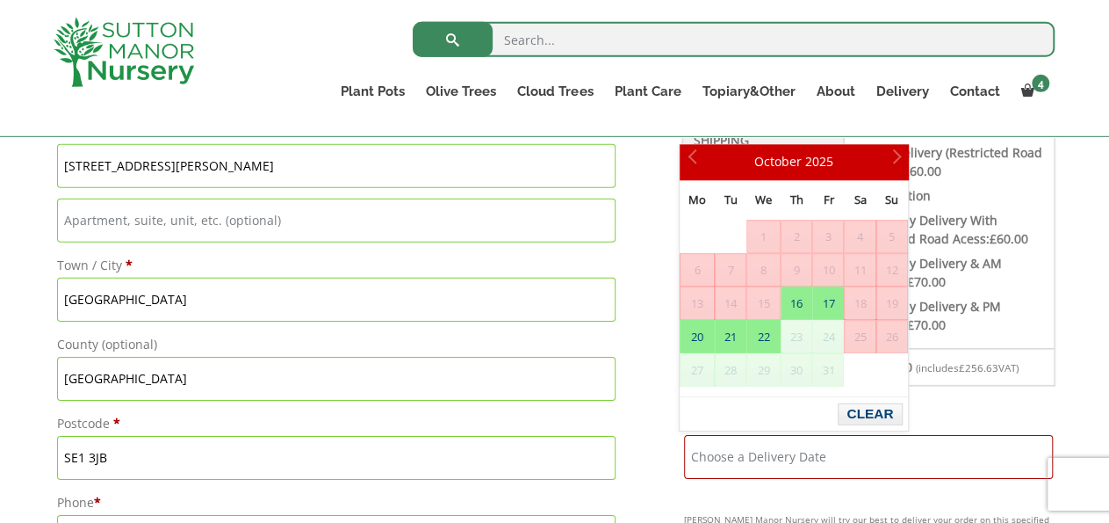
click at [798, 321] on span "23" at bounding box center [797, 337] width 30 height 32
click at [798, 306] on link "16" at bounding box center [797, 303] width 30 height 32
type input "[DATE]"
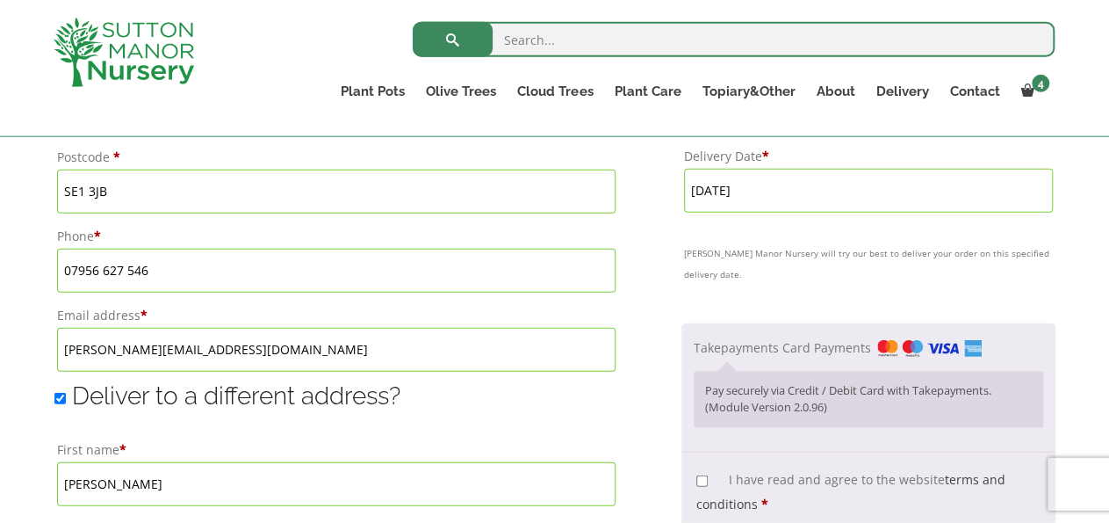
scroll to position [1242, 0]
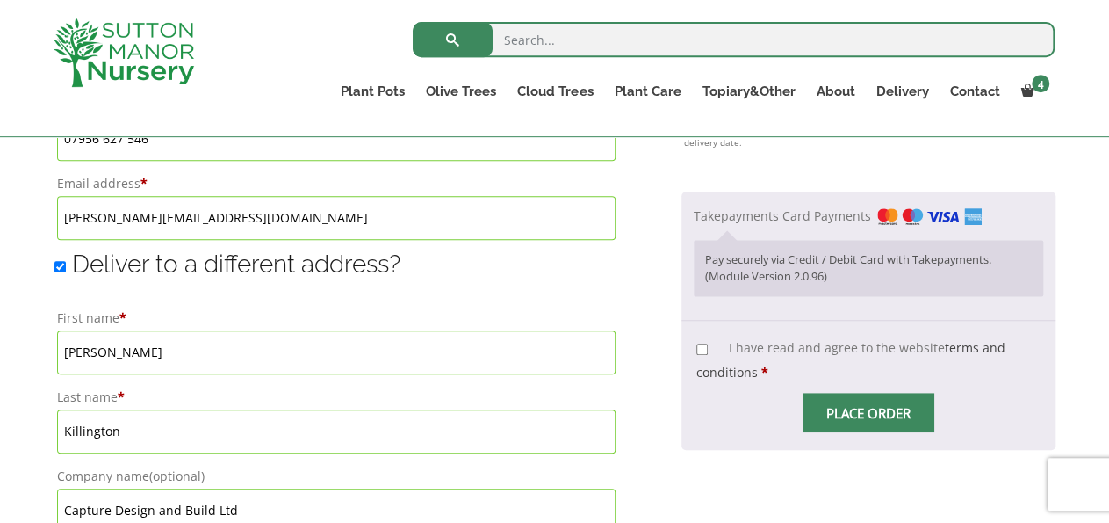
click at [697, 343] on input "I have read and agree to the website terms and conditions *" at bounding box center [702, 348] width 11 height 11
checkbox input "true"
drag, startPoint x: 896, startPoint y: 386, endPoint x: 1108, endPoint y: 301, distance: 227.9
click at [965, 393] on div "Place order" at bounding box center [869, 413] width 350 height 40
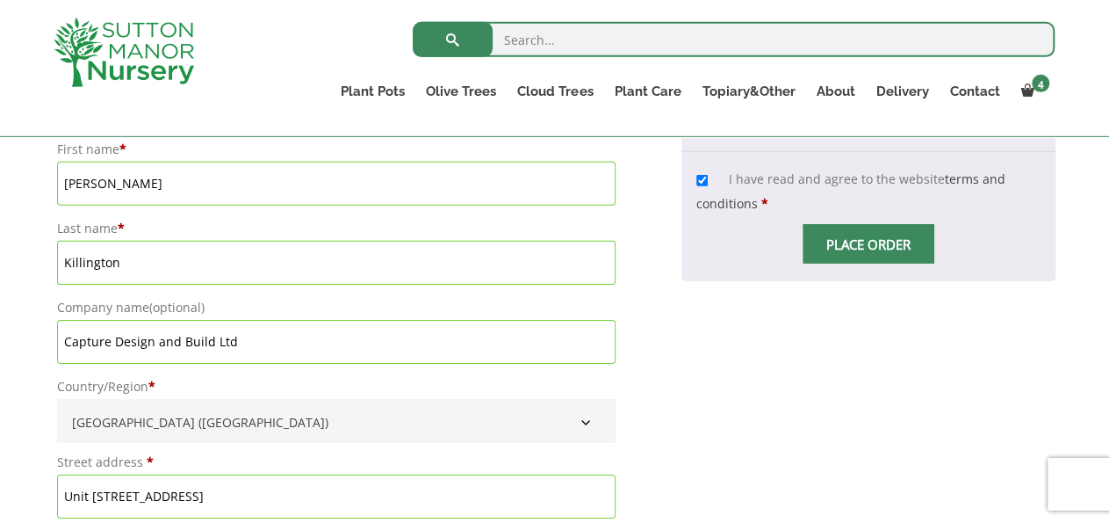
scroll to position [1336, 0]
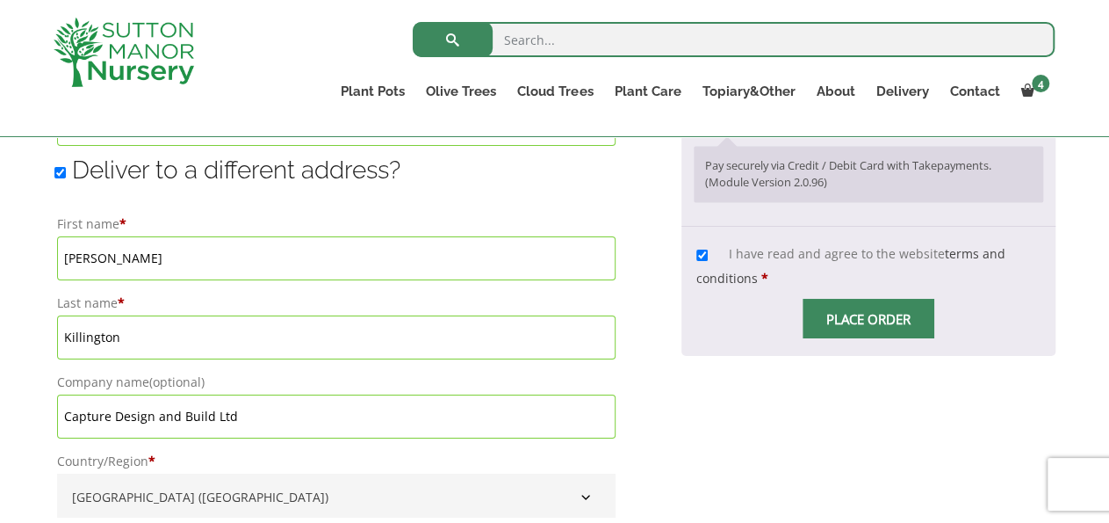
click at [869, 319] on span "Checkout" at bounding box center [869, 319] width 0 height 0
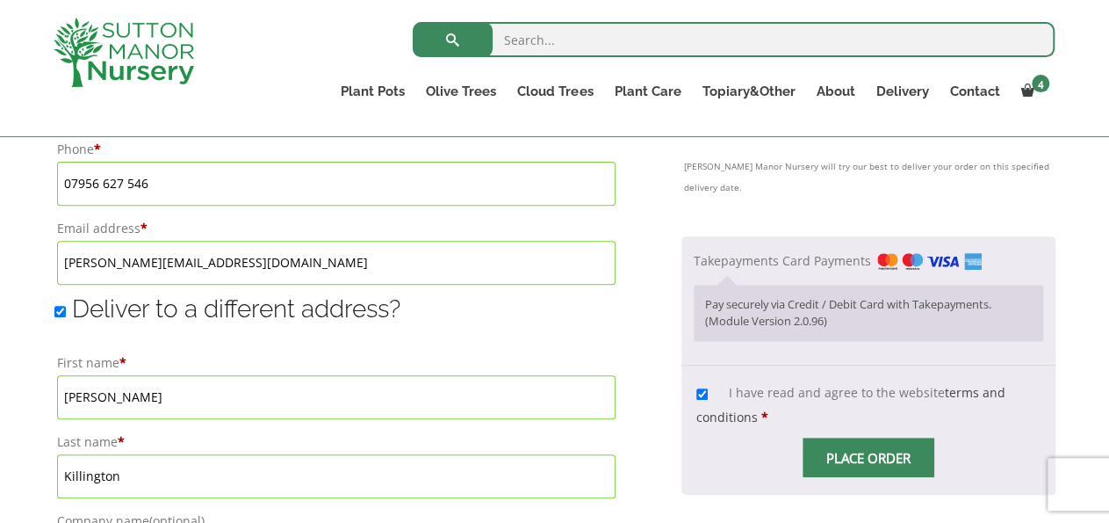
scroll to position [1209, 0]
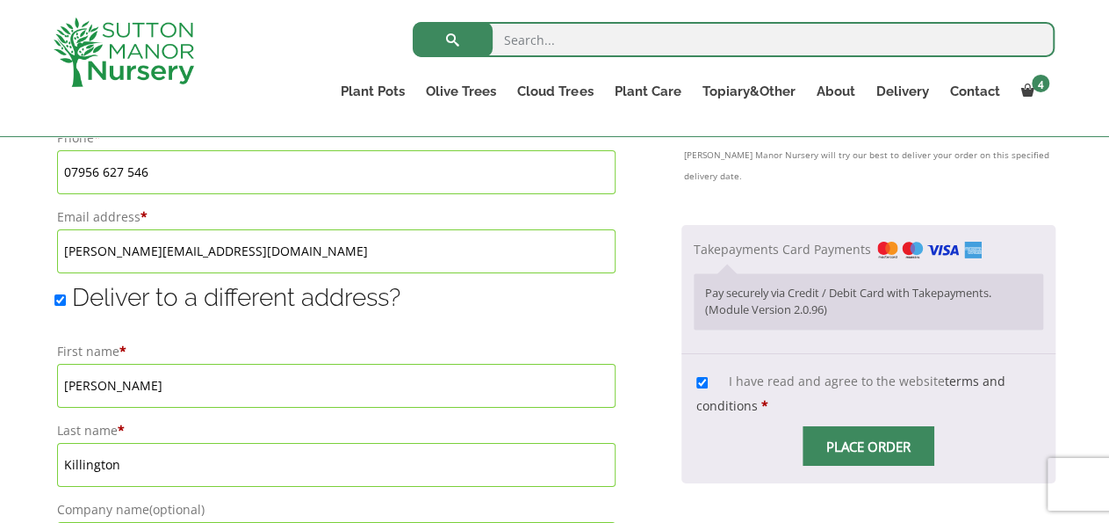
click at [739, 285] on p "Pay securely via Credit / Debit Card with Takepayments. (Module Version 2.0.96)" at bounding box center [868, 302] width 327 height 34
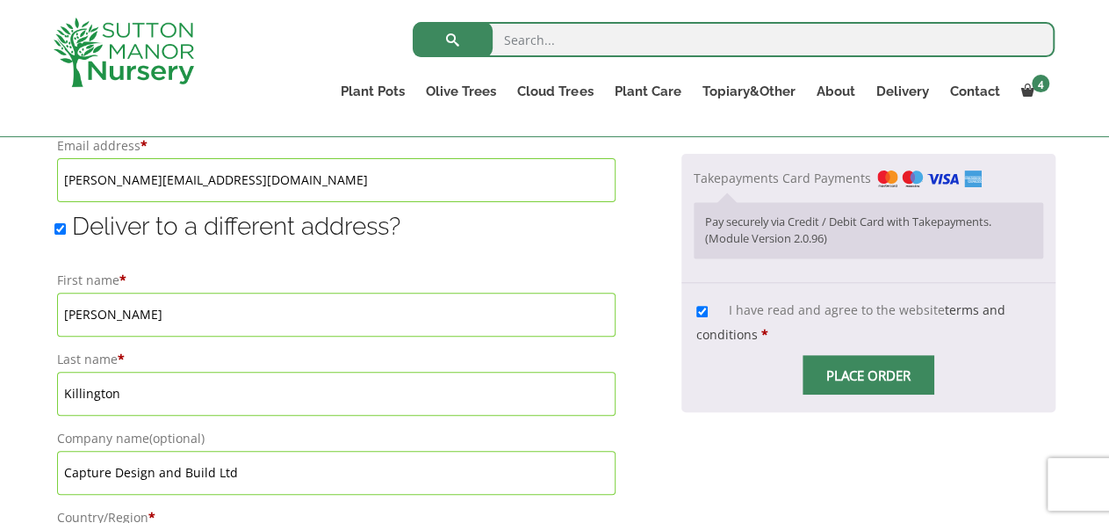
scroll to position [1268, 0]
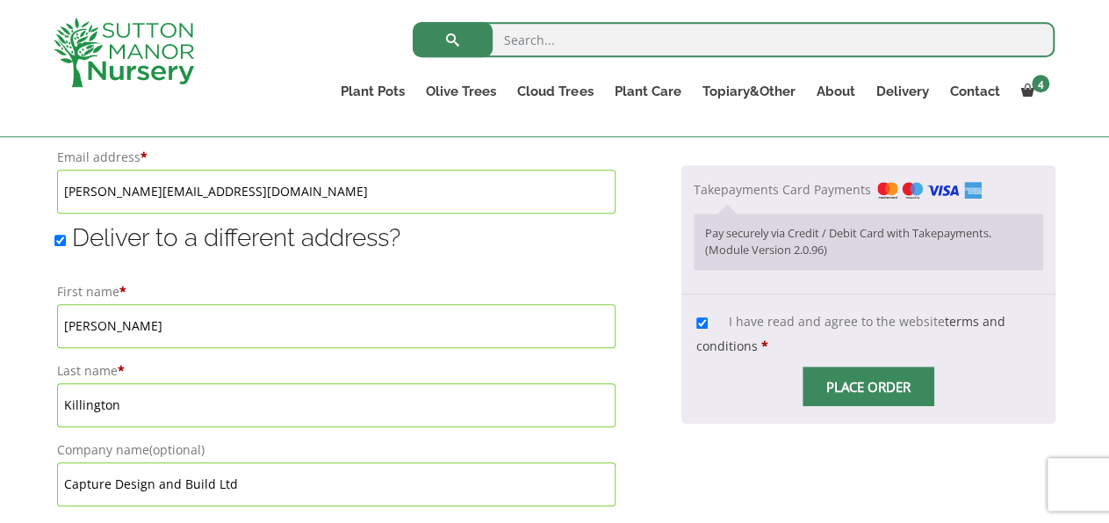
click at [869, 386] on span "Checkout" at bounding box center [869, 386] width 0 height 0
click at [740, 181] on label "Takepayments Card Payments" at bounding box center [838, 189] width 288 height 17
click at [0, 0] on input "Takepayments Card Payments" at bounding box center [0, 0] width 0 height 0
click at [856, 225] on p "Pay securely via Credit / Debit Card with Takepayments. (Module Version 2.0.96)" at bounding box center [868, 242] width 327 height 34
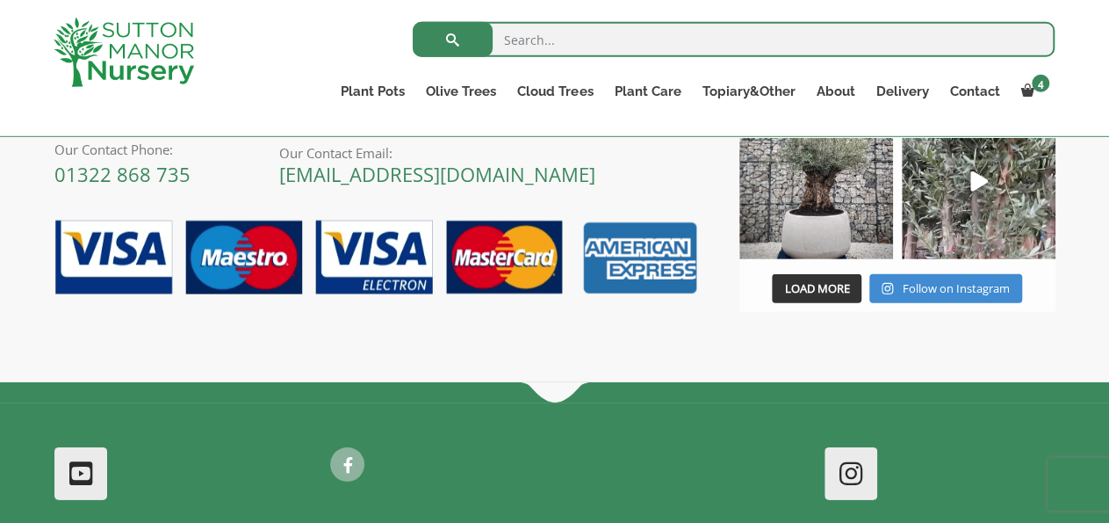
scroll to position [0, 0]
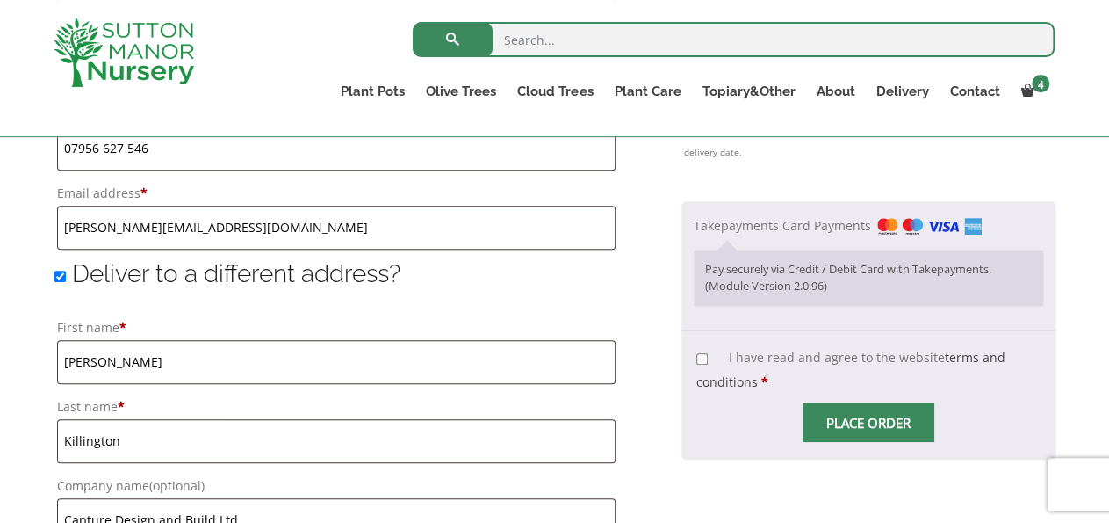
scroll to position [1236, 0]
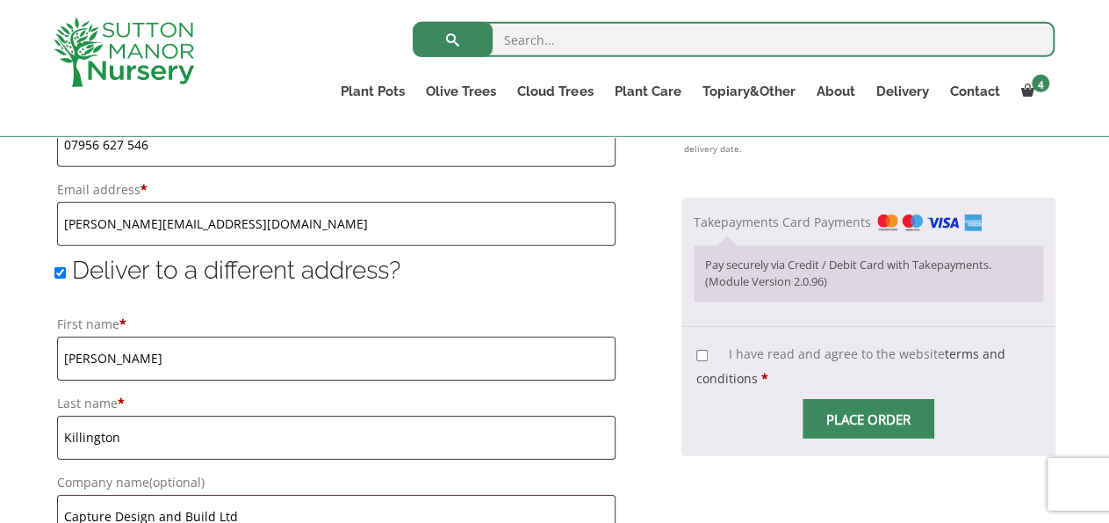
click at [697, 350] on input "I have read and agree to the website terms and conditions *" at bounding box center [702, 355] width 11 height 11
checkbox input "true"
click at [742, 213] on label "Takepayments Card Payments" at bounding box center [838, 221] width 288 height 17
click at [0, 0] on input "Takepayments Card Payments" at bounding box center [0, 0] width 0 height 0
click at [826, 213] on label "Takepayments Card Payments" at bounding box center [838, 221] width 288 height 17
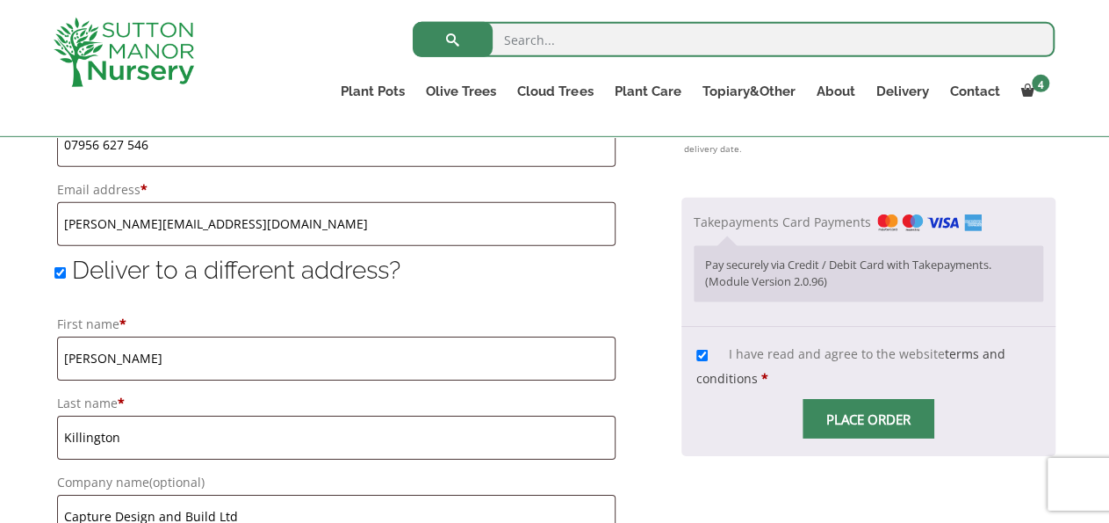
click at [0, 0] on input "Takepayments Card Payments" at bounding box center [0, 0] width 0 height 0
click at [783, 257] on p "Pay securely via Credit / Debit Card with Takepayments. (Module Version 2.0.96)" at bounding box center [868, 274] width 327 height 34
click at [834, 443] on div "Your order Product Subtotal The Amalfi Pot 100 Colour Terracotta × 4 £ 1,539.80…" at bounding box center [869, 216] width 374 height 1717
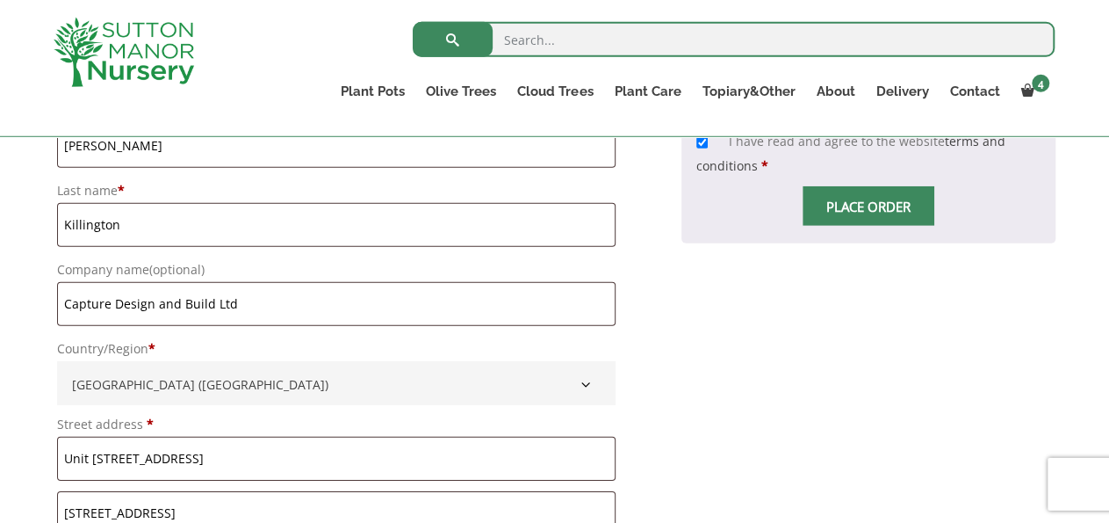
scroll to position [0, 0]
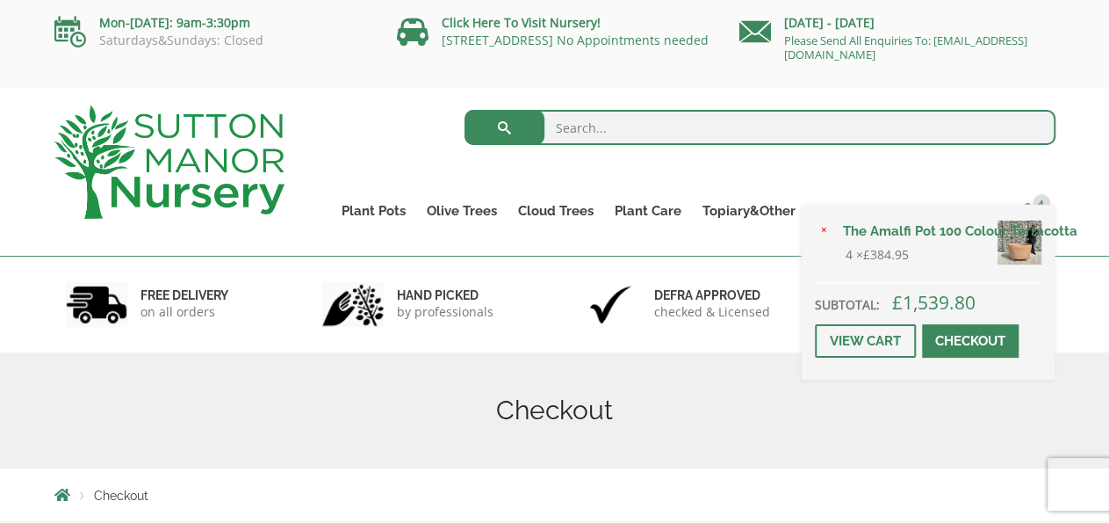
click at [1036, 200] on span "4" at bounding box center [1042, 203] width 18 height 18
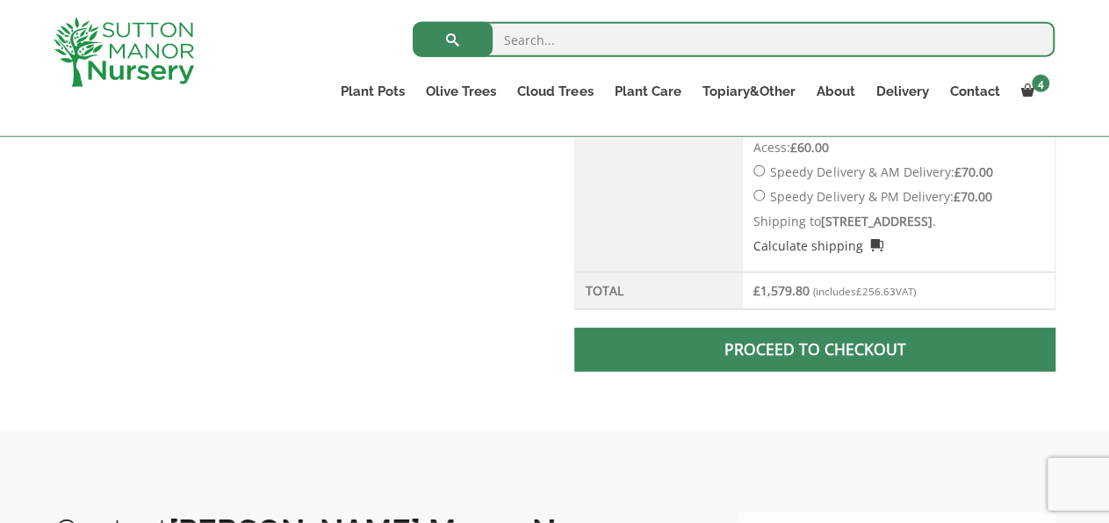
scroll to position [1065, 0]
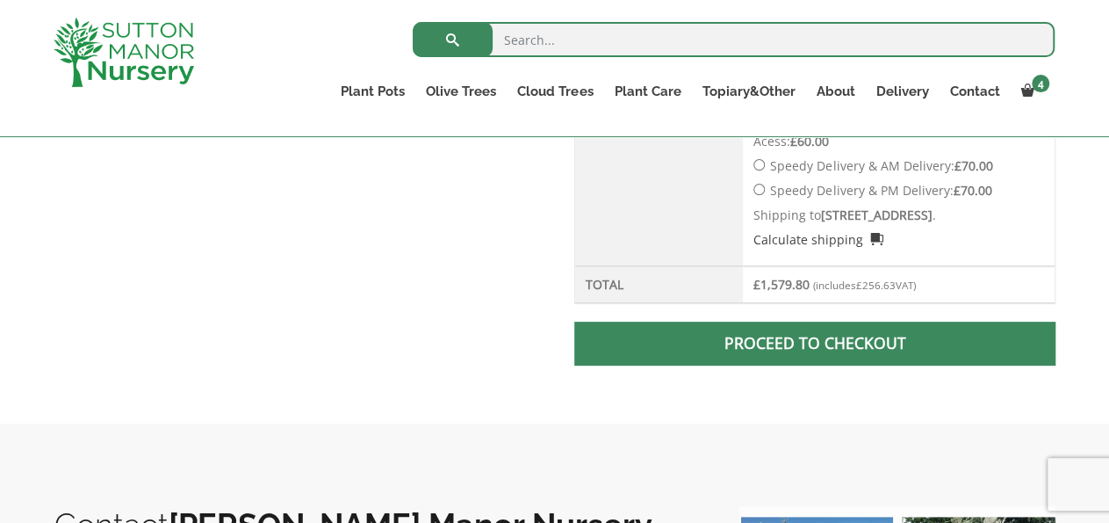
click at [815, 343] on span at bounding box center [815, 343] width 0 height 0
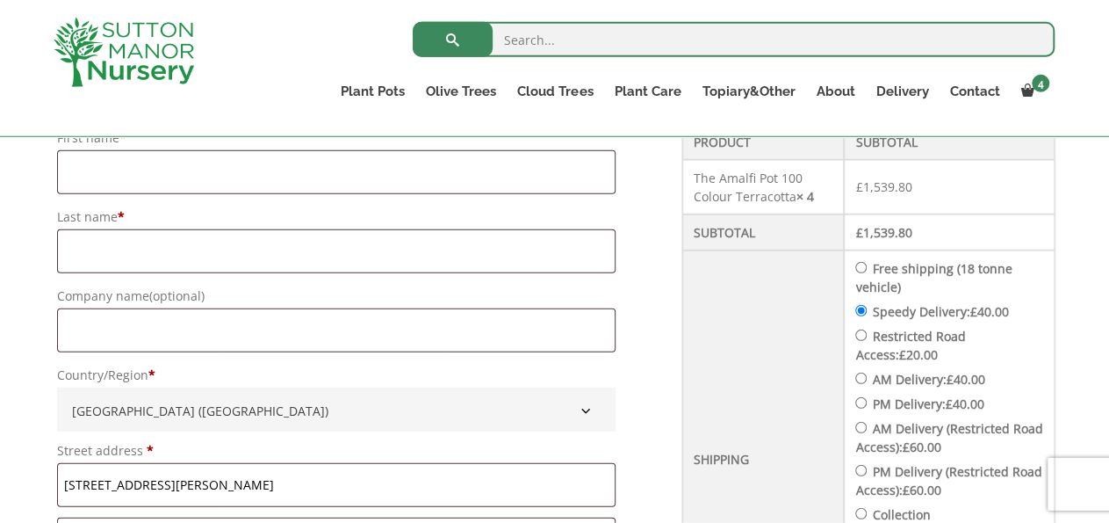
scroll to position [420, 0]
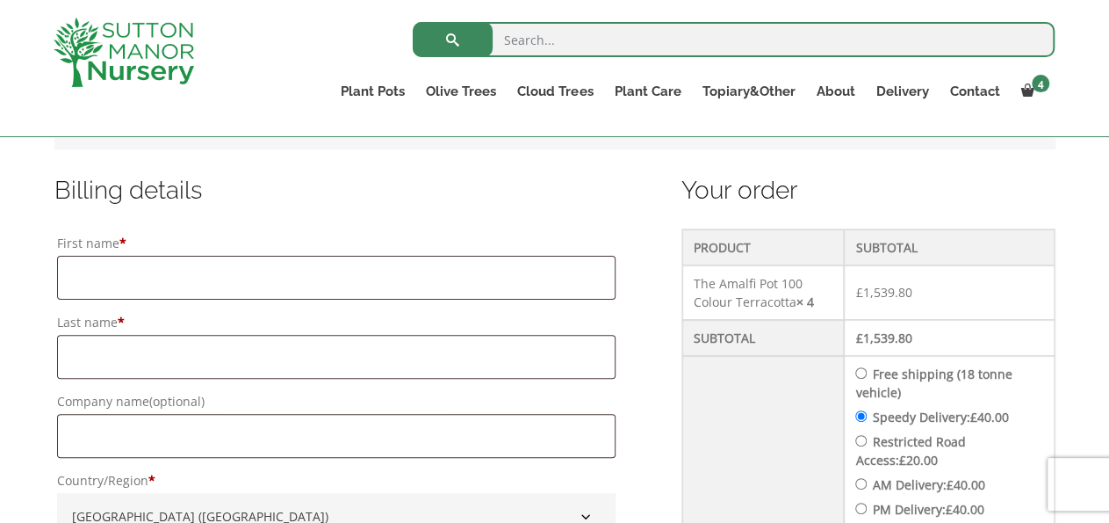
click at [396, 254] on label "First name *" at bounding box center [337, 243] width 560 height 25
click at [396, 256] on input "First name *" at bounding box center [337, 278] width 560 height 44
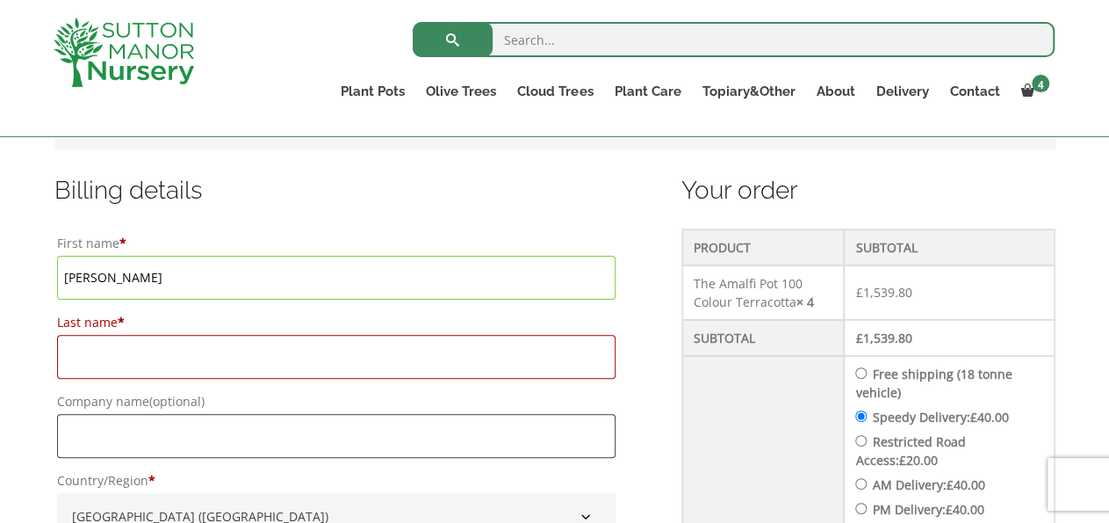
click at [410, 282] on input "Nicol" at bounding box center [337, 278] width 560 height 44
type input "Nicola"
type input "J"
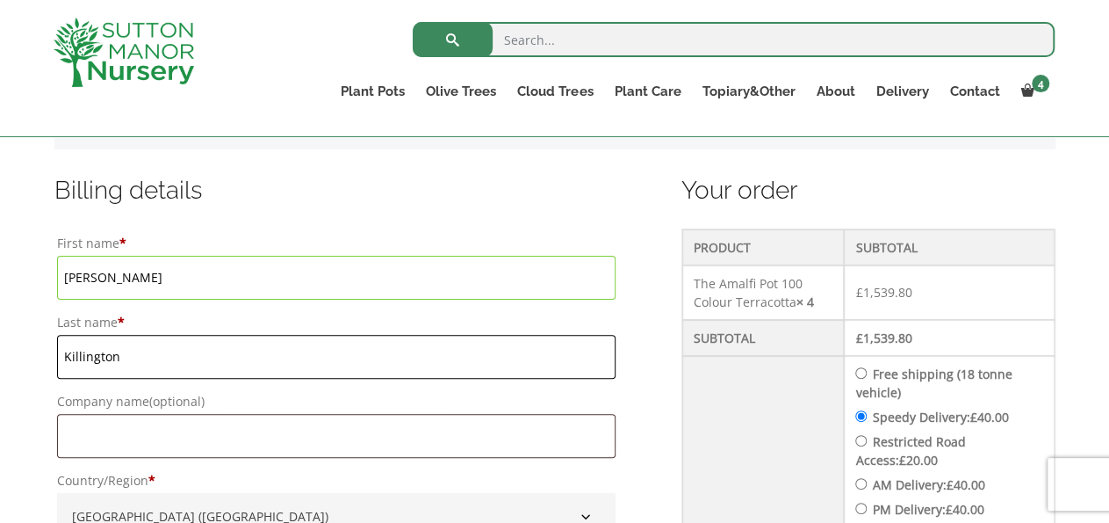
type input "Killington"
click at [374, 407] on label "Company name (optional)" at bounding box center [337, 401] width 560 height 25
click at [374, 414] on input "Company name (optional)" at bounding box center [337, 436] width 560 height 44
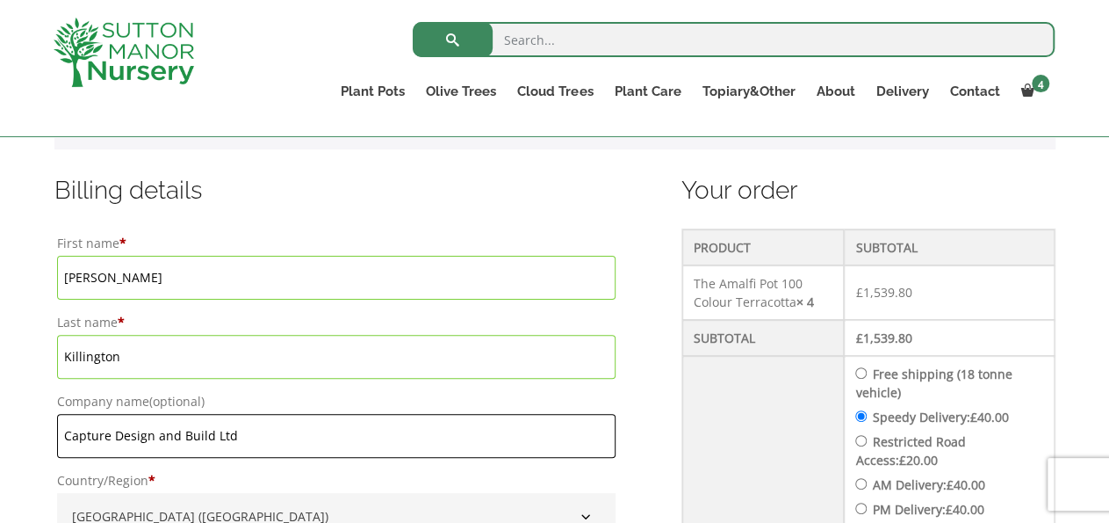
type input "Capture Design and Build Ltd"
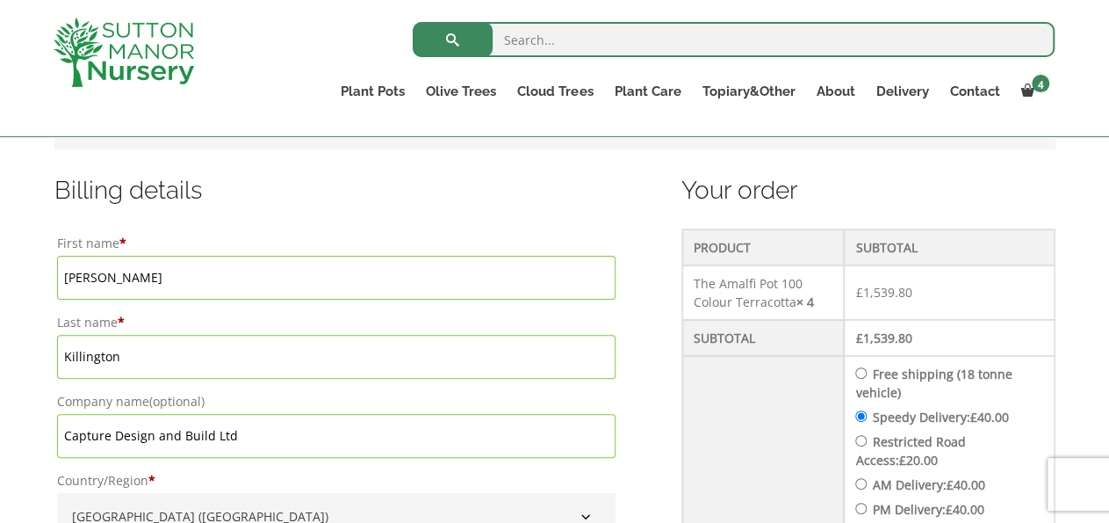
scroll to position [748, 0]
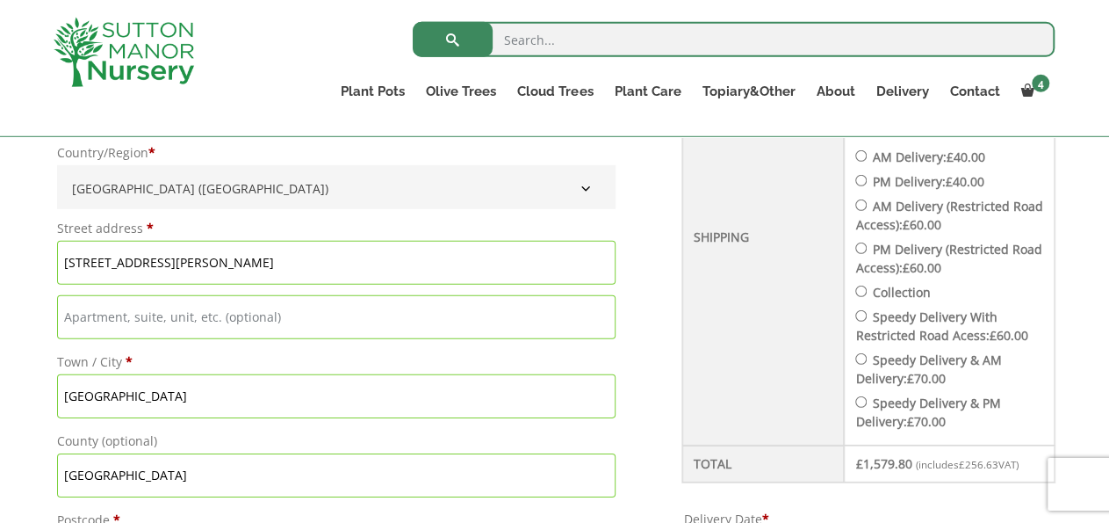
drag, startPoint x: 189, startPoint y: 400, endPoint x: 0, endPoint y: 381, distance: 189.8
click at [57, 381] on input "[GEOGRAPHIC_DATA]" at bounding box center [337, 396] width 560 height 44
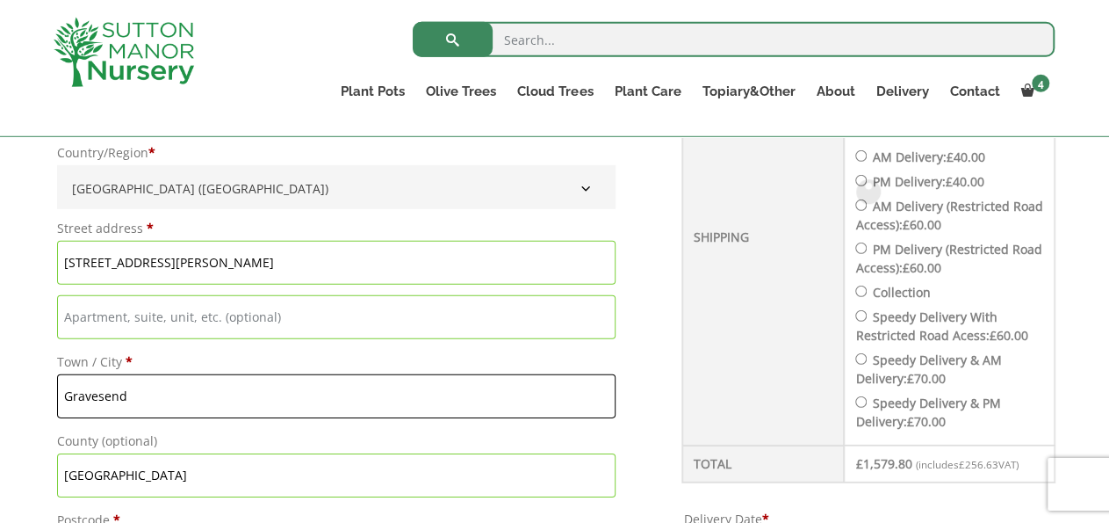
type input "Gravesend"
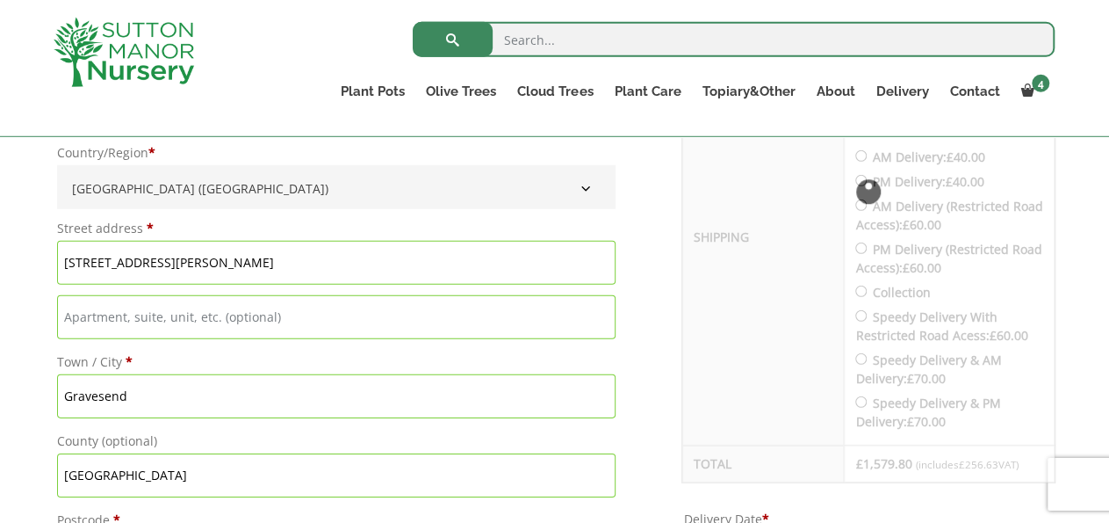
drag, startPoint x: 154, startPoint y: 480, endPoint x: 0, endPoint y: 450, distance: 156.8
click at [57, 453] on input "[GEOGRAPHIC_DATA]" at bounding box center [337, 475] width 560 height 44
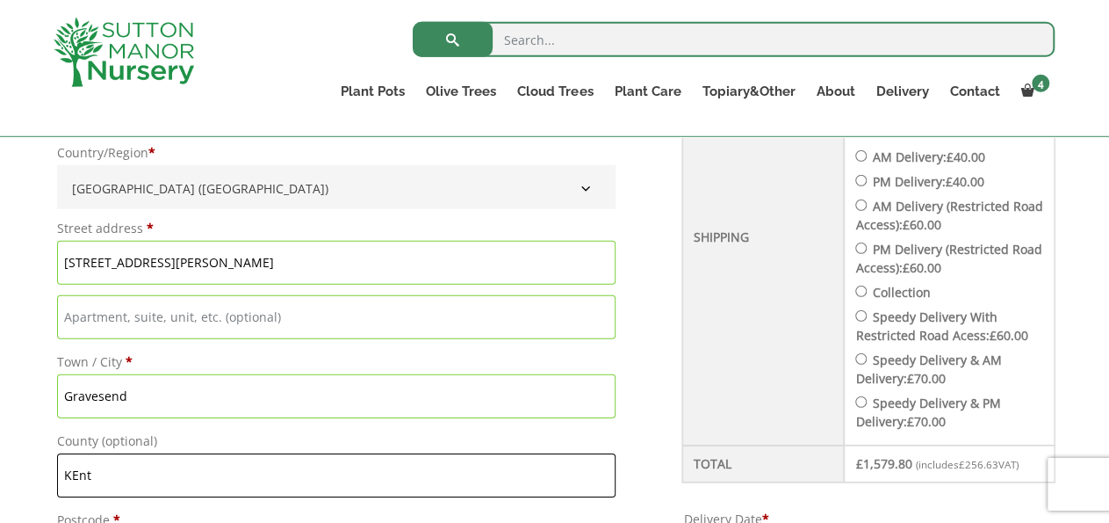
type input "KEnt"
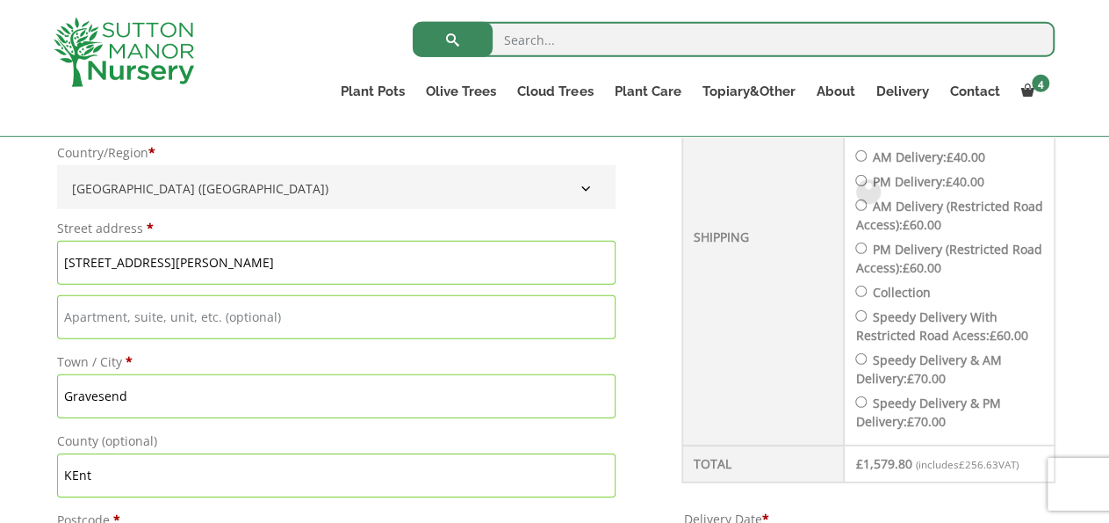
scroll to position [1039, 0]
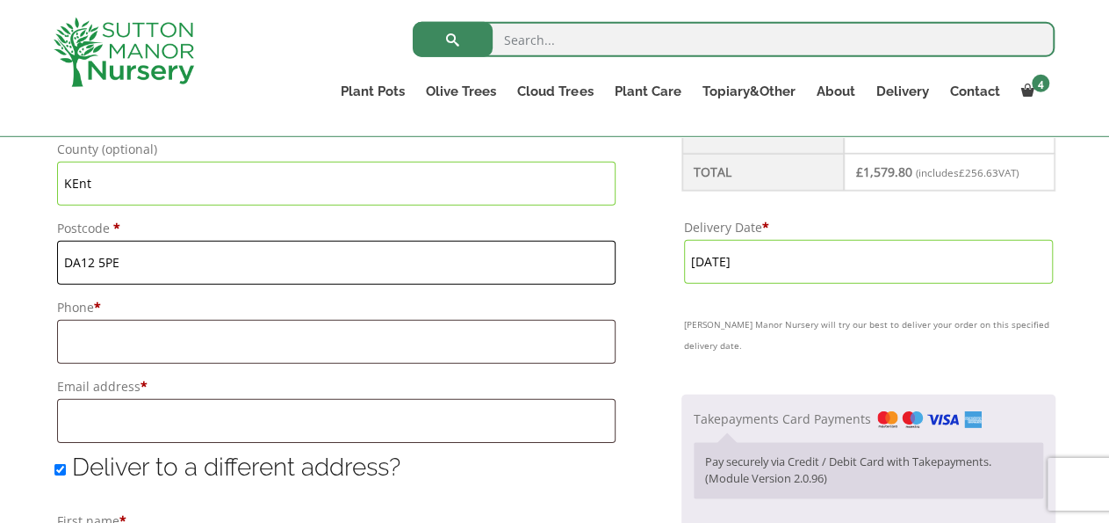
type input "DA12 5PE"
click at [80, 180] on input "KEnt" at bounding box center [337, 184] width 560 height 44
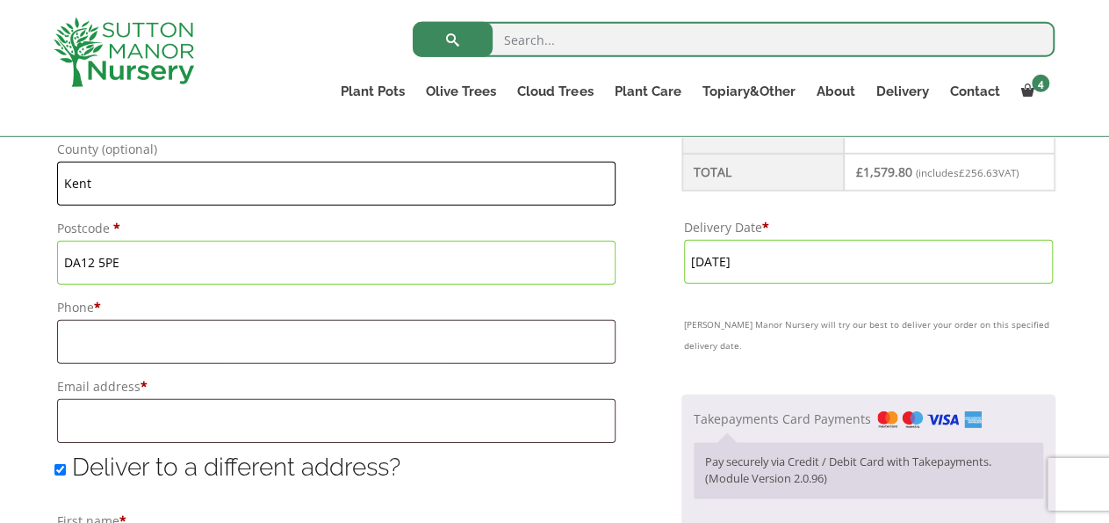
type input "Kent"
click at [0, 242] on div "Have a coupon? Click here to enter your code Apply coupon Billing details First…" at bounding box center [554, 390] width 1109 height 1878
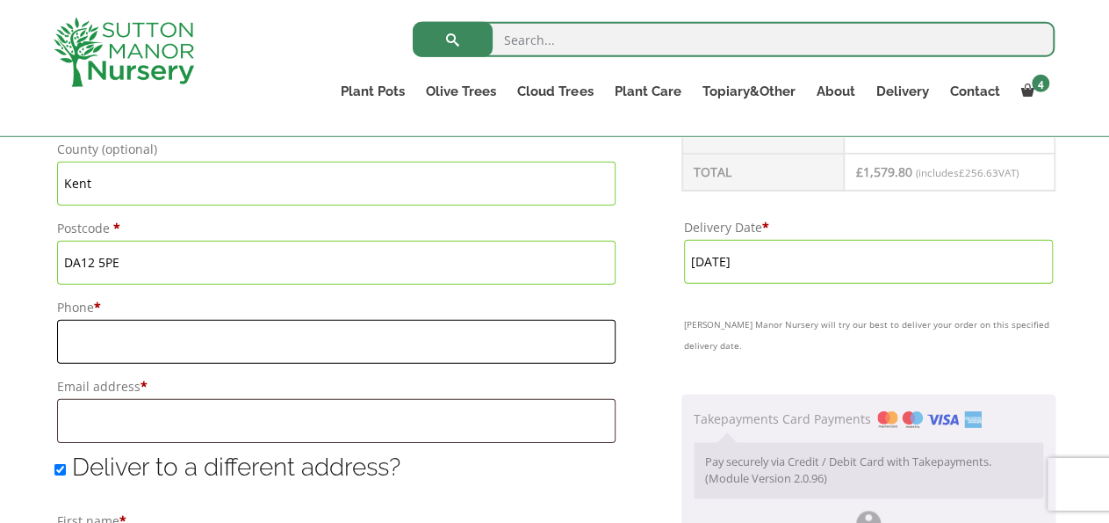
click at [91, 341] on input "Phone *" at bounding box center [337, 342] width 560 height 44
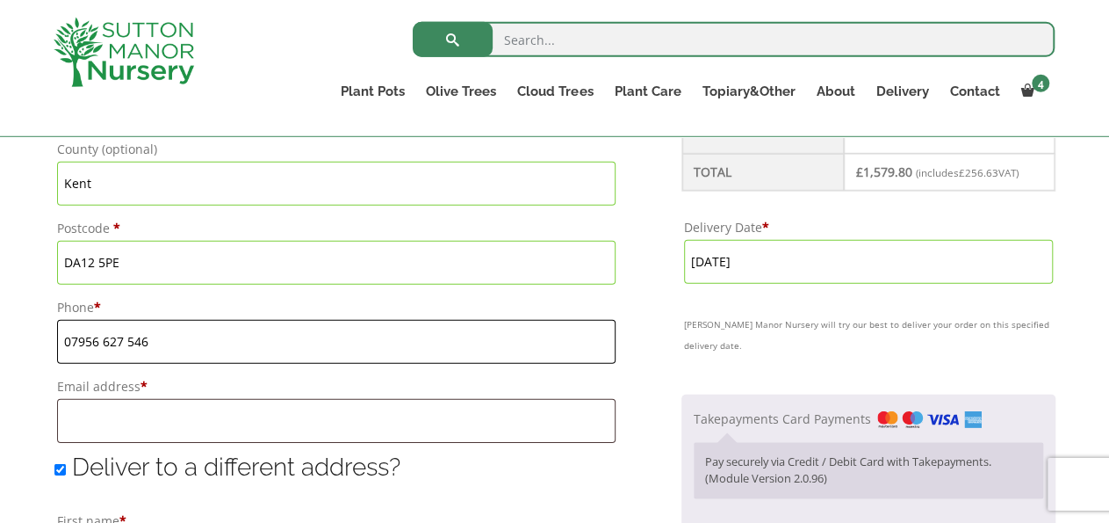
type input "07956 627 546"
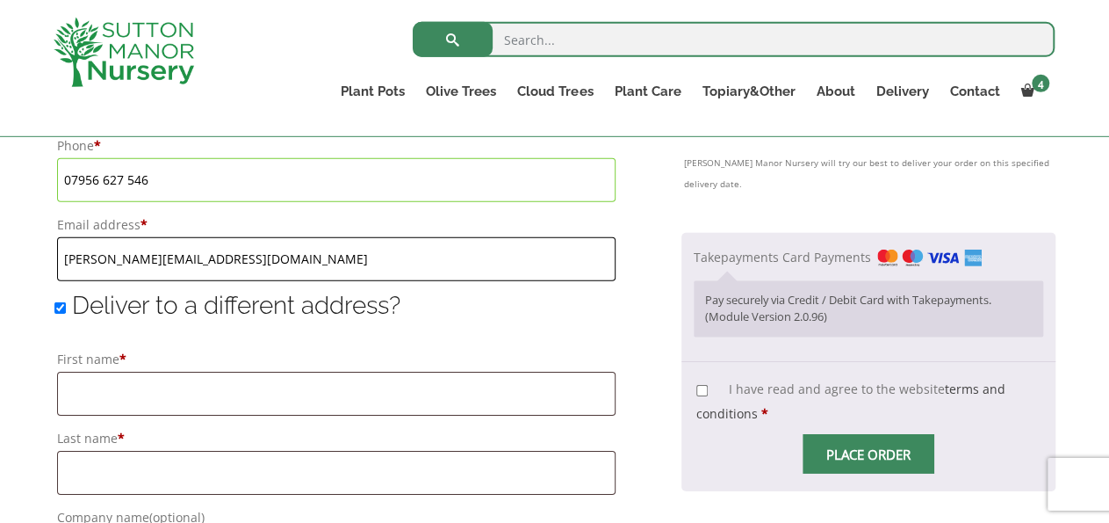
scroll to position [1250, 0]
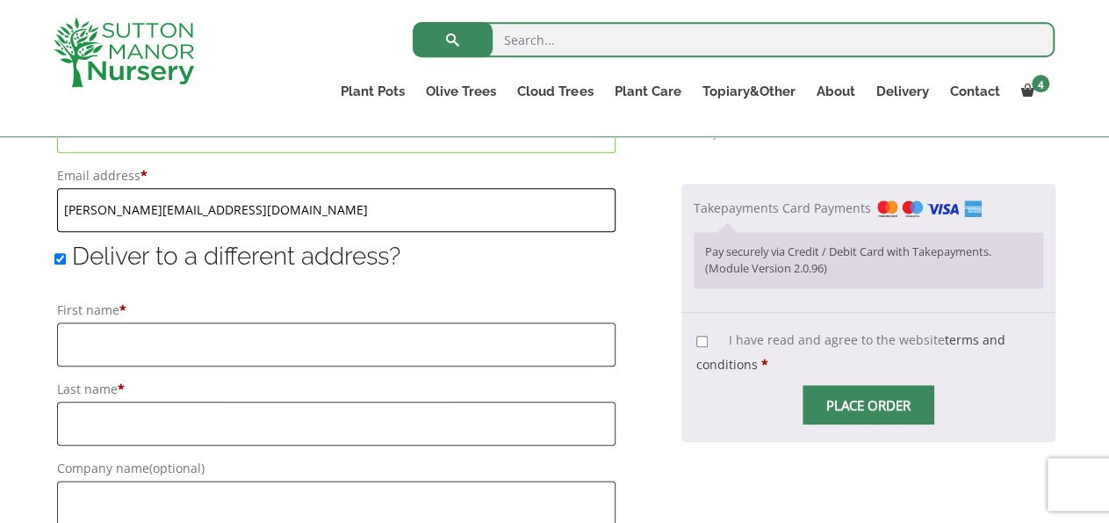
type input "[PERSON_NAME][EMAIL_ADDRESS][DOMAIN_NAME]"
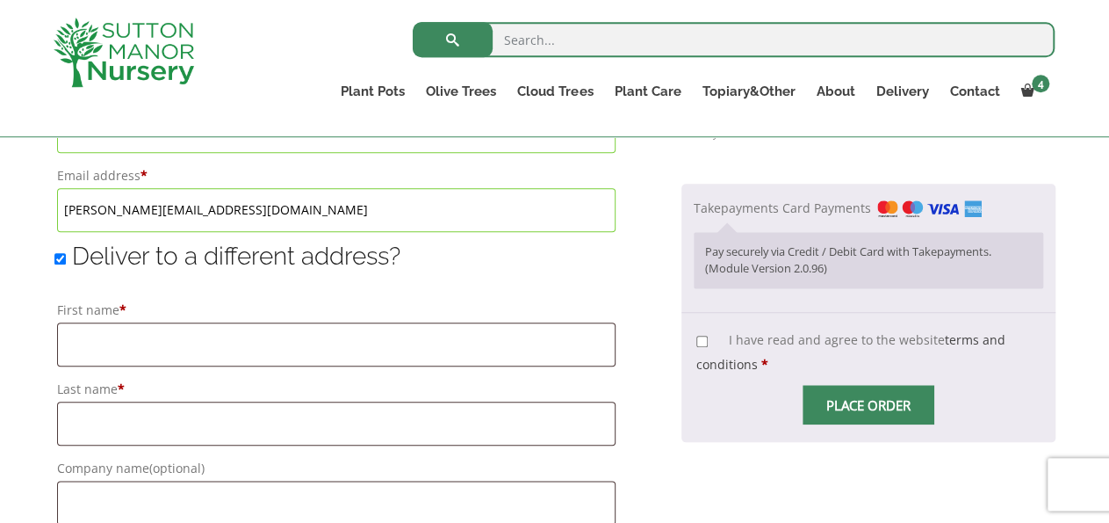
click at [358, 295] on p "First name *" at bounding box center [336, 332] width 565 height 74
click at [364, 331] on input "First name *" at bounding box center [337, 344] width 560 height 44
type input "Nikki"
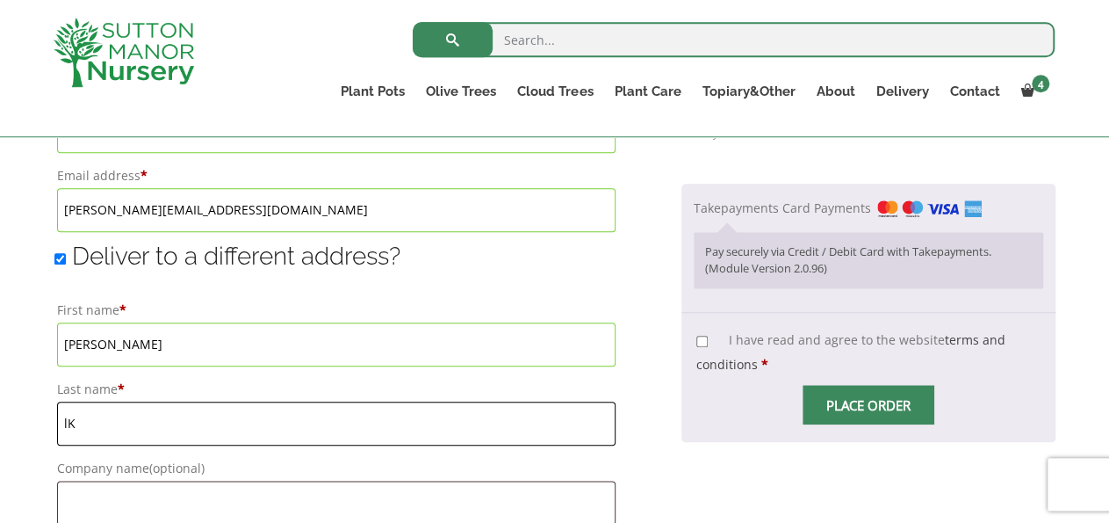
type input "l"
type input "Killington"
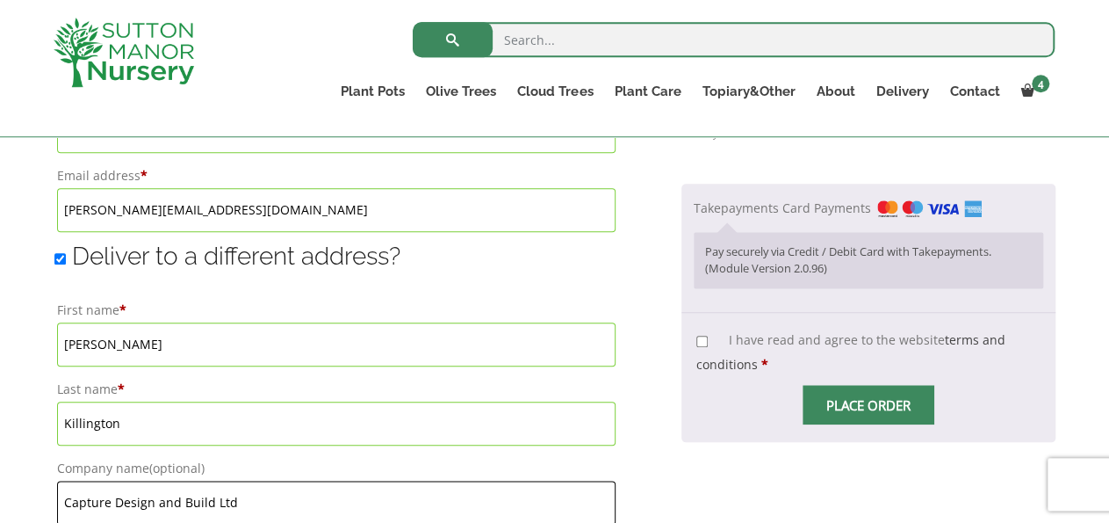
type input "Capture Design and Build Ltd"
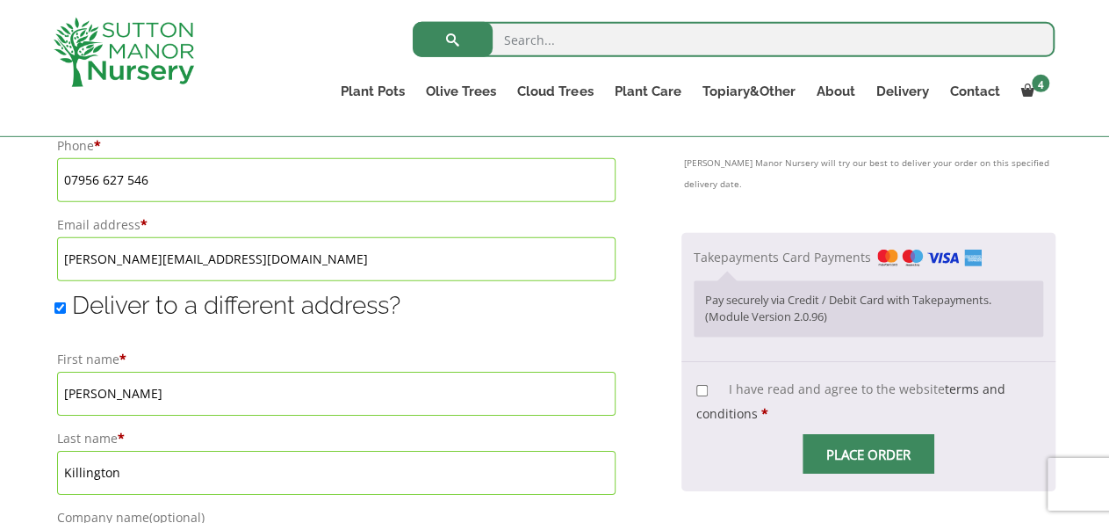
scroll to position [1253, 0]
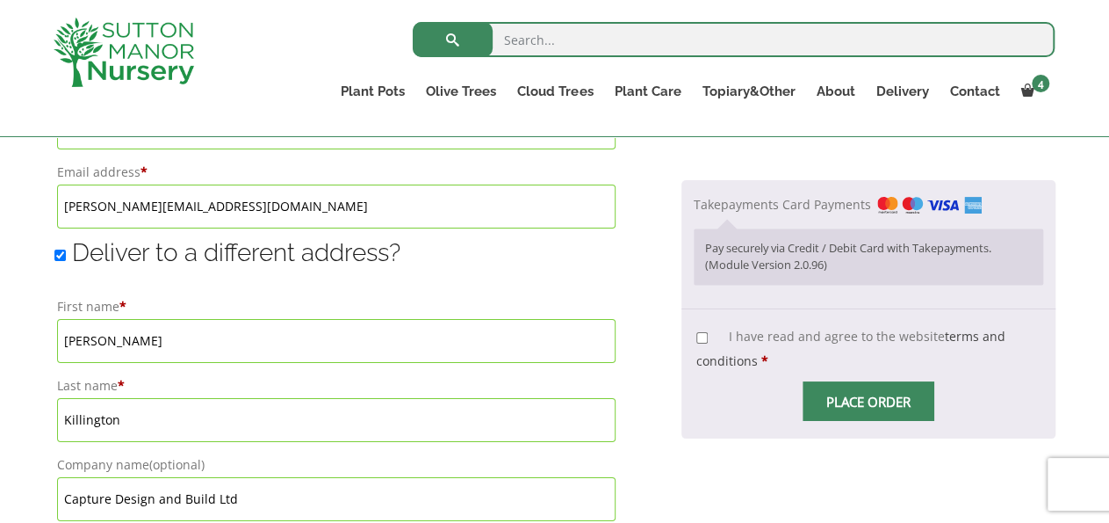
click at [862, 321] on p "I have read and agree to the website terms and conditions *" at bounding box center [869, 348] width 350 height 54
click at [697, 332] on input "I have read and agree to the website terms and conditions *" at bounding box center [702, 337] width 11 height 11
checkbox input "true"
click at [734, 242] on p "Pay securely via Credit / Debit Card with Takepayments. (Module Version 2.0.96)" at bounding box center [868, 257] width 327 height 34
click at [762, 196] on label "Takepayments Card Payments" at bounding box center [838, 204] width 288 height 17
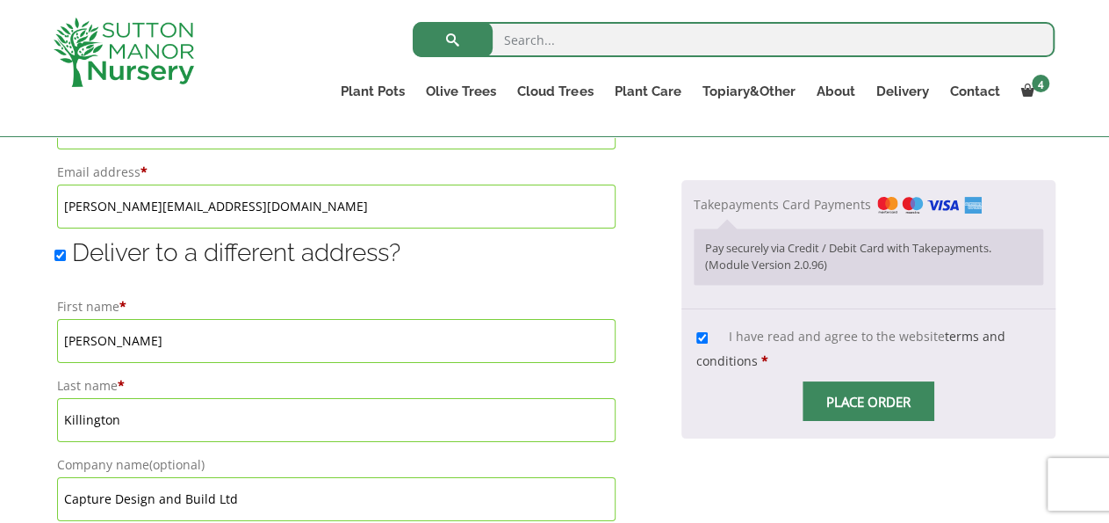
click at [0, 0] on input "Takepayments Card Payments" at bounding box center [0, 0] width 0 height 0
click at [888, 197] on img "Checkout" at bounding box center [930, 205] width 105 height 17
click at [0, 0] on input "Takepayments Card Payments" at bounding box center [0, 0] width 0 height 0
click at [849, 381] on span "Place order" at bounding box center [869, 401] width 132 height 40
click at [855, 381] on input "Place order" at bounding box center [869, 401] width 132 height 40
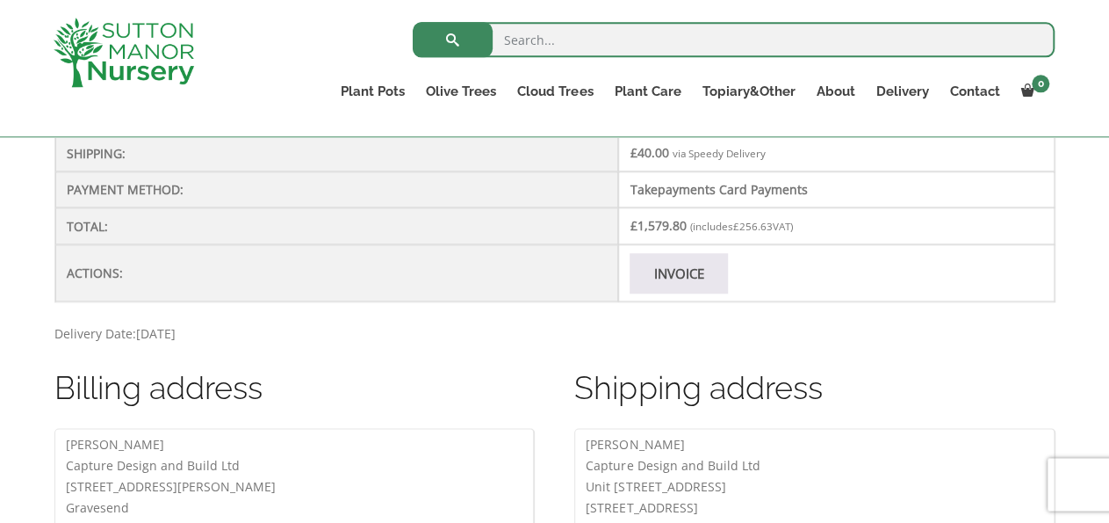
scroll to position [664, 0]
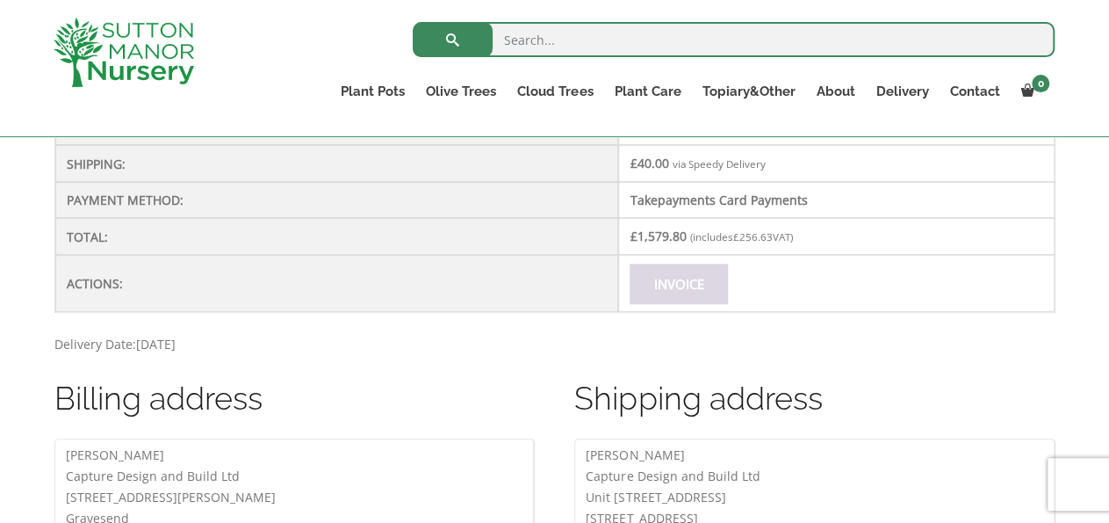
click at [693, 275] on link "Invoice" at bounding box center [679, 284] width 98 height 40
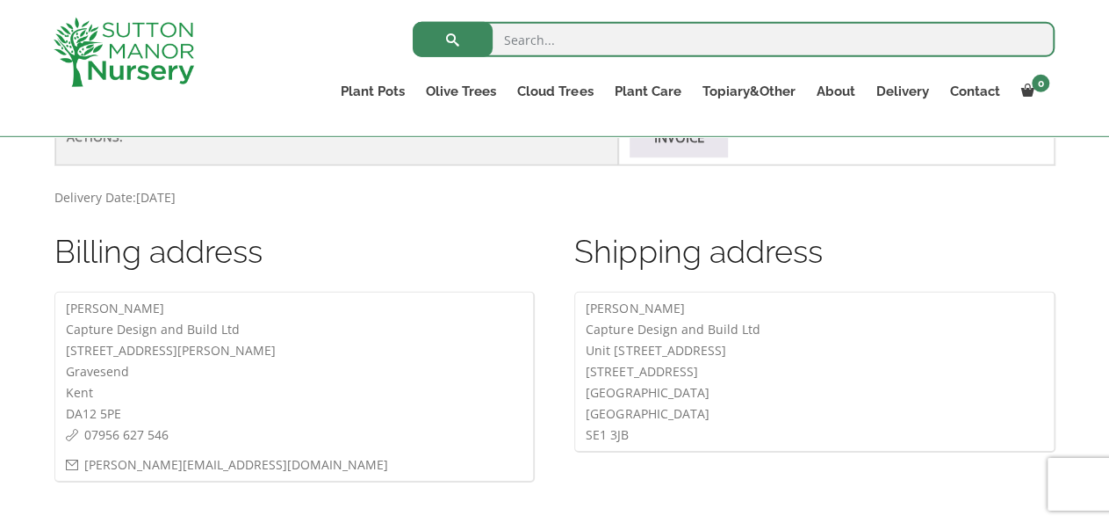
scroll to position [816, 0]
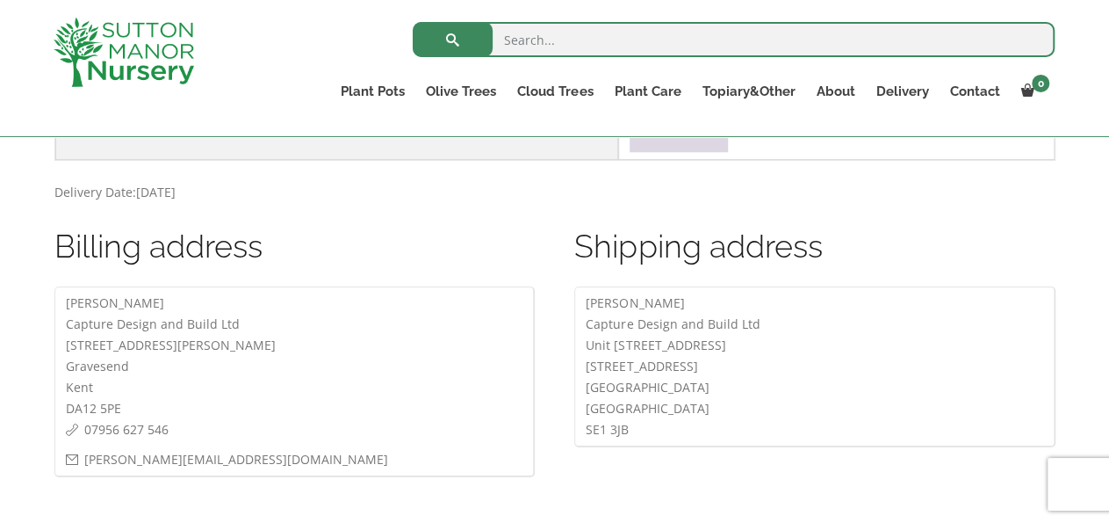
click at [707, 144] on link "Invoice" at bounding box center [679, 132] width 98 height 40
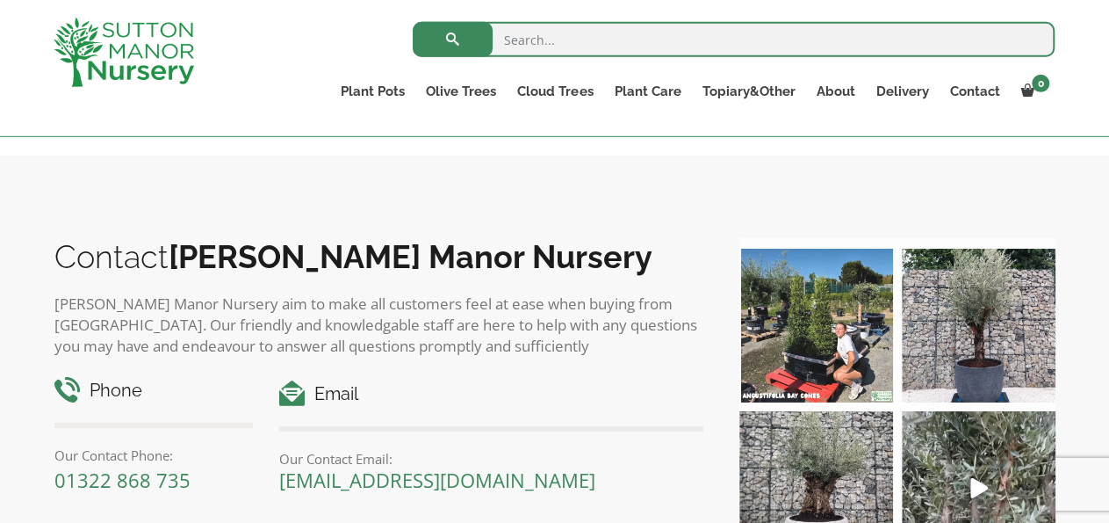
scroll to position [1191, 0]
